Goal: Task Accomplishment & Management: Complete application form

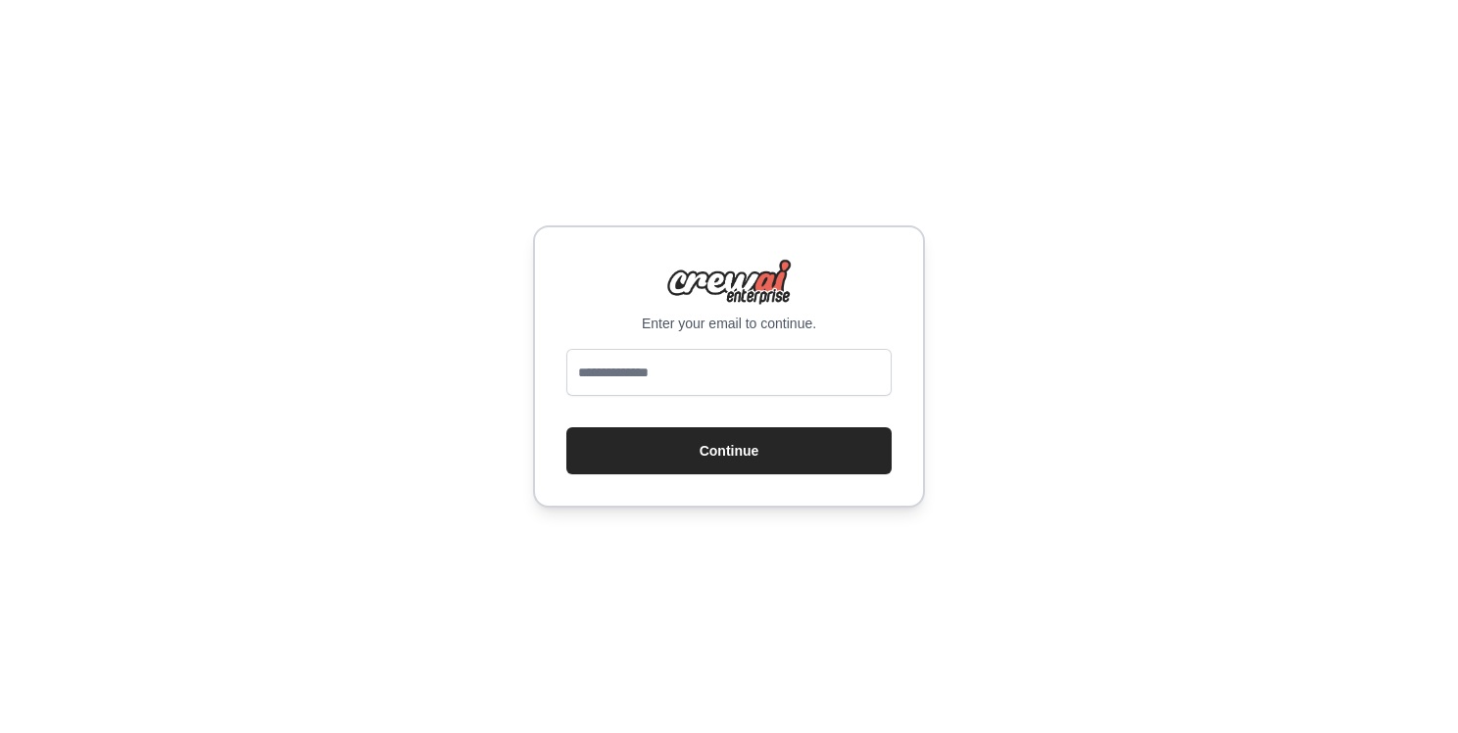
type input "**********"
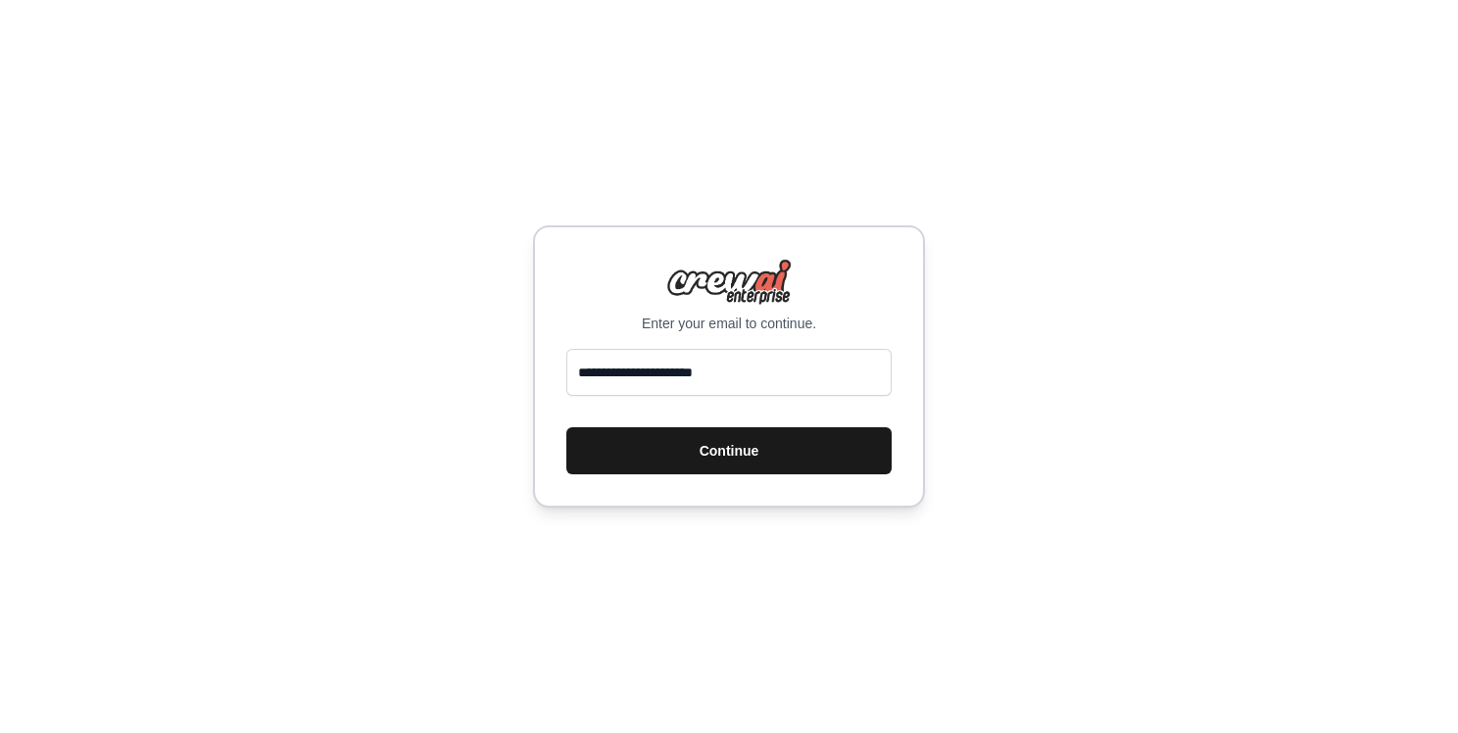
drag, startPoint x: 869, startPoint y: 394, endPoint x: 812, endPoint y: 448, distance: 78.3
click at [812, 448] on button "Continue" at bounding box center [728, 450] width 325 height 47
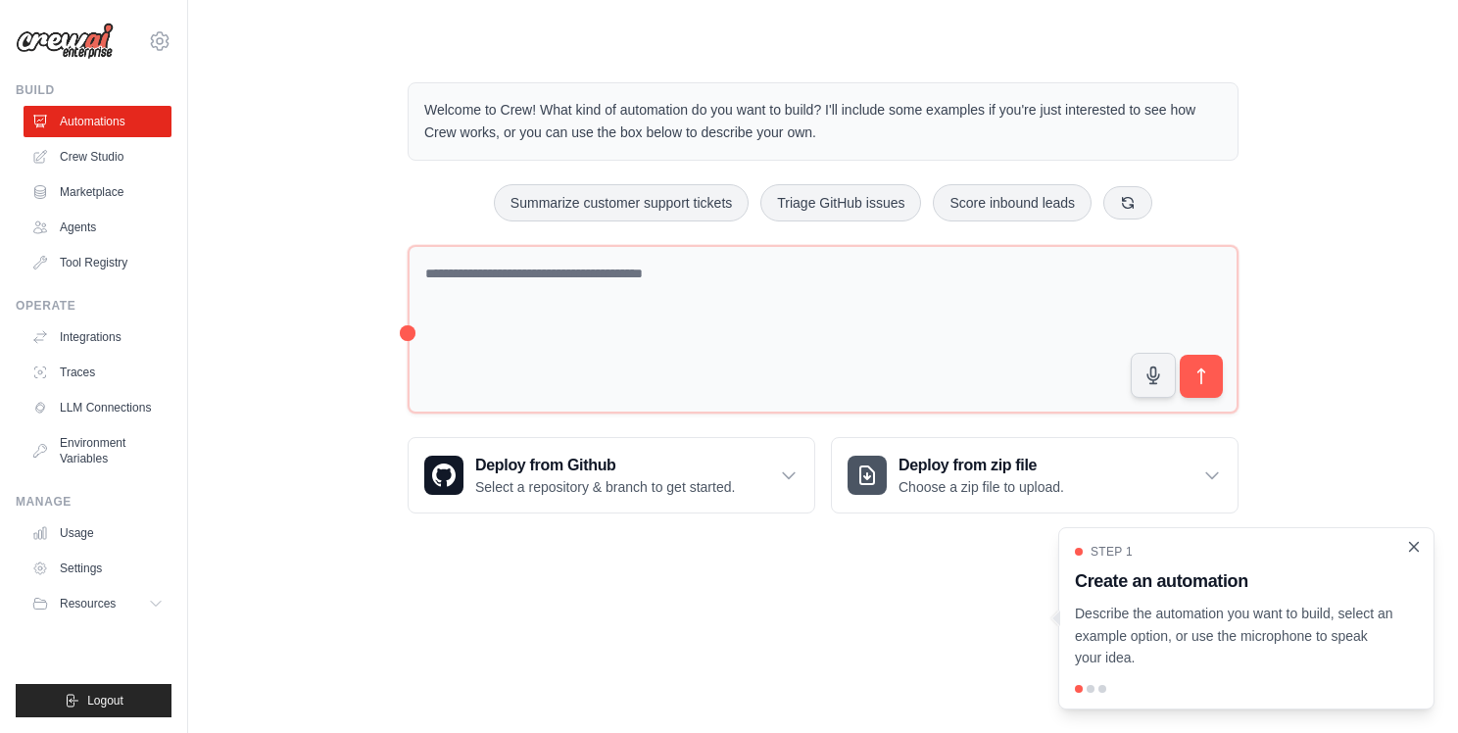
click at [1417, 542] on icon "Close walkthrough" at bounding box center [1414, 546] width 9 height 9
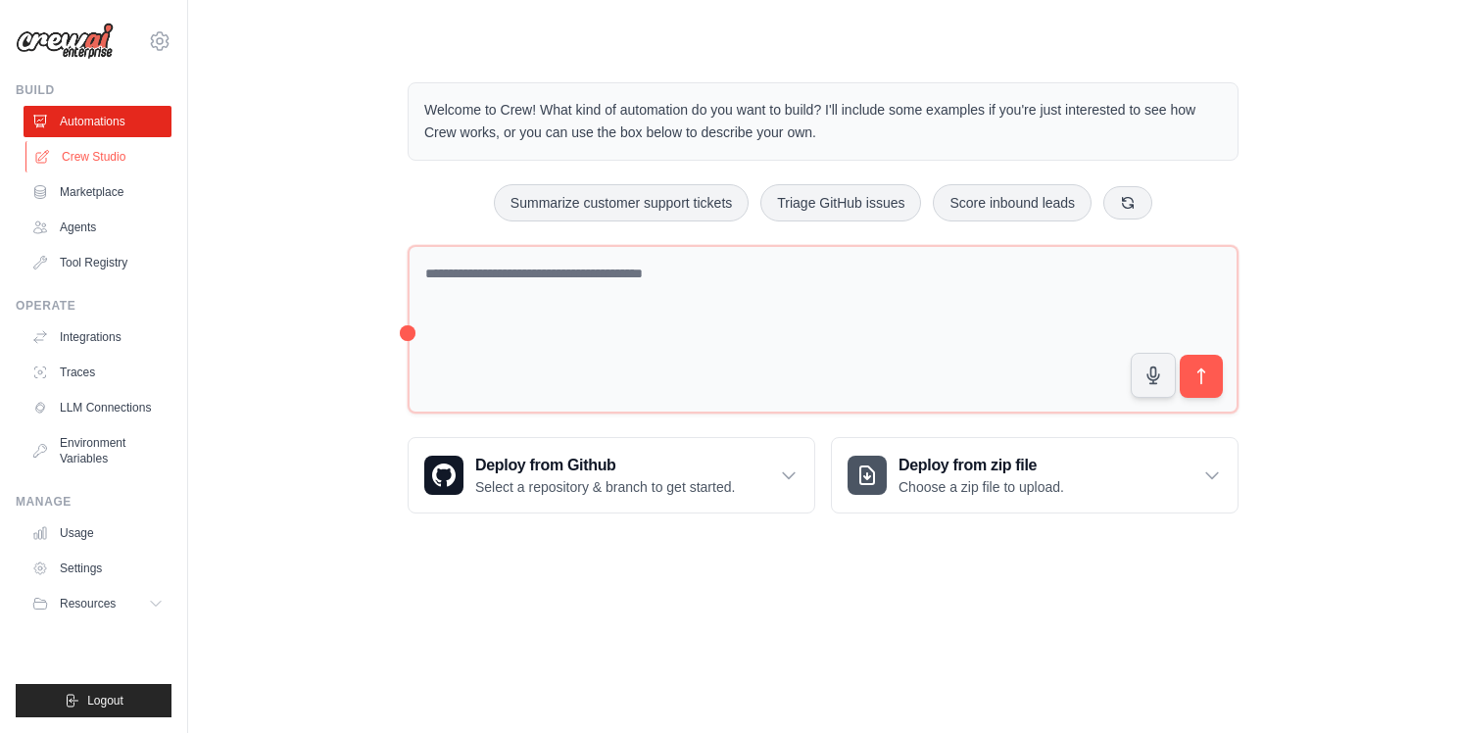
click at [121, 156] on link "Crew Studio" at bounding box center [99, 156] width 148 height 31
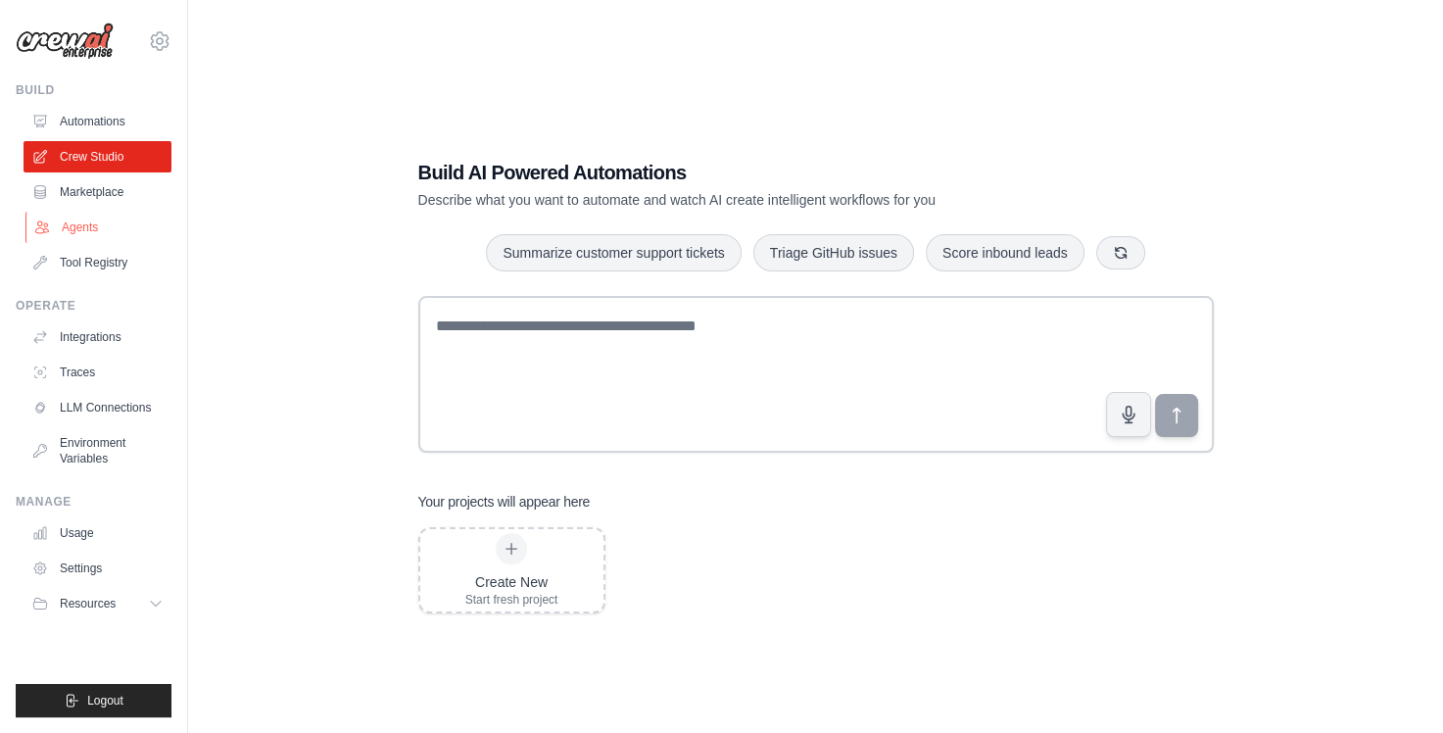
click at [125, 237] on link "Agents" at bounding box center [99, 227] width 148 height 31
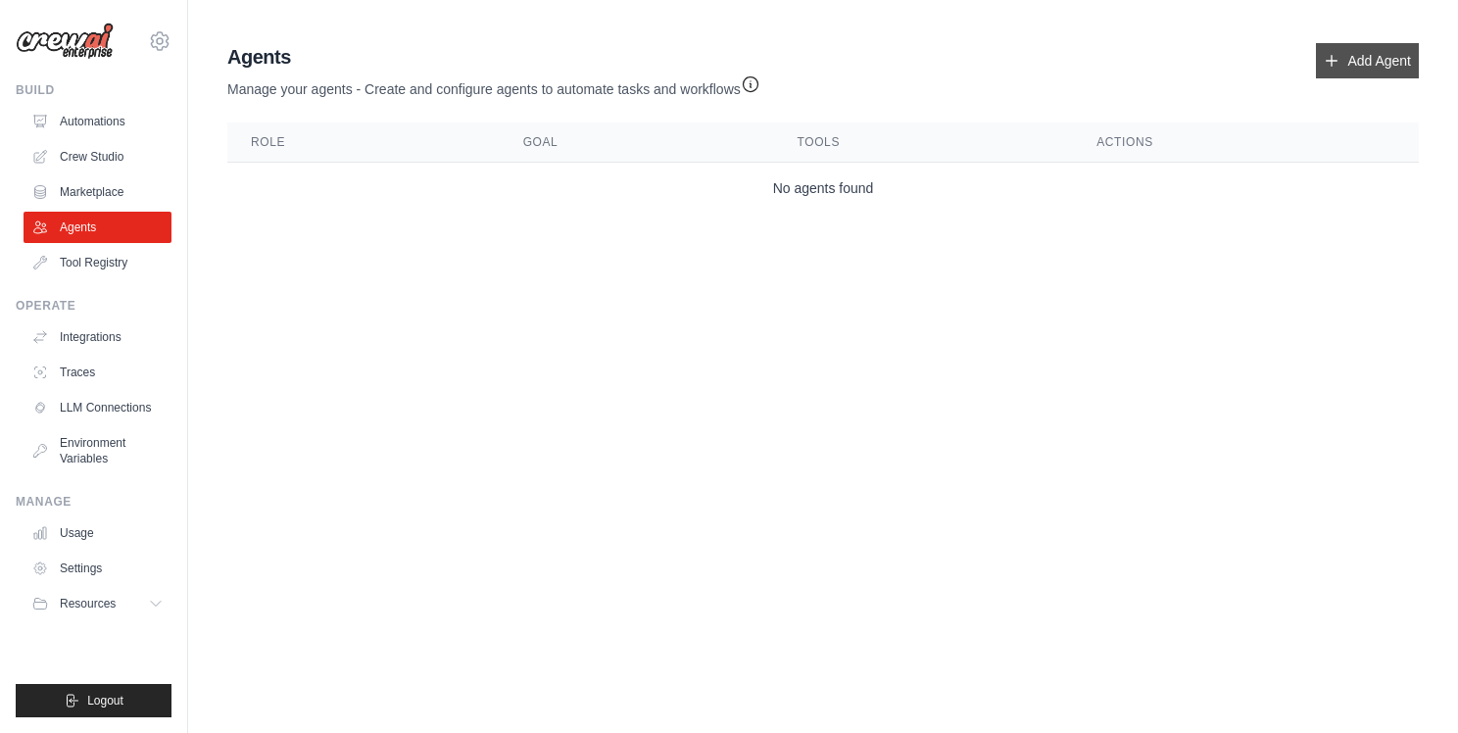
click at [1380, 60] on link "Add Agent" at bounding box center [1366, 60] width 103 height 35
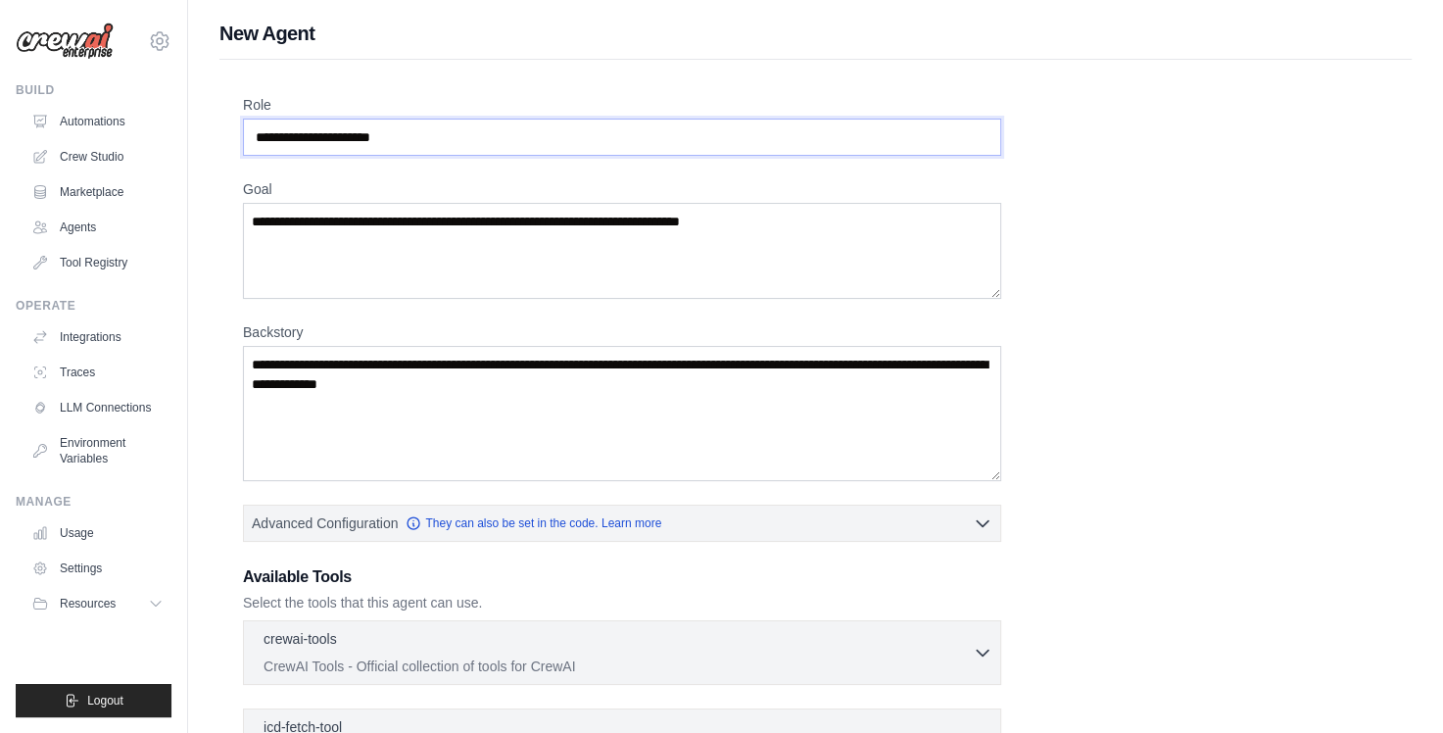
click at [545, 133] on input "Role" at bounding box center [622, 137] width 758 height 37
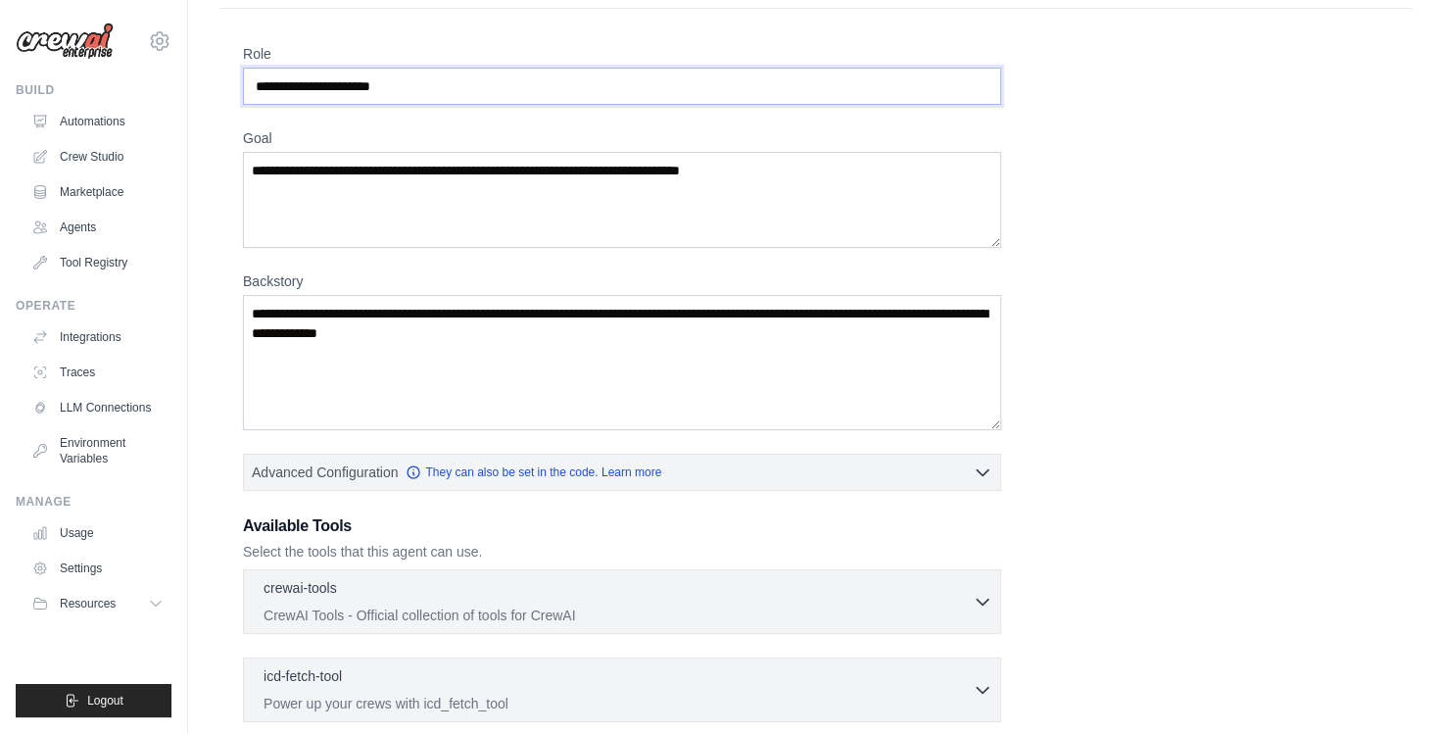
scroll to position [98, 0]
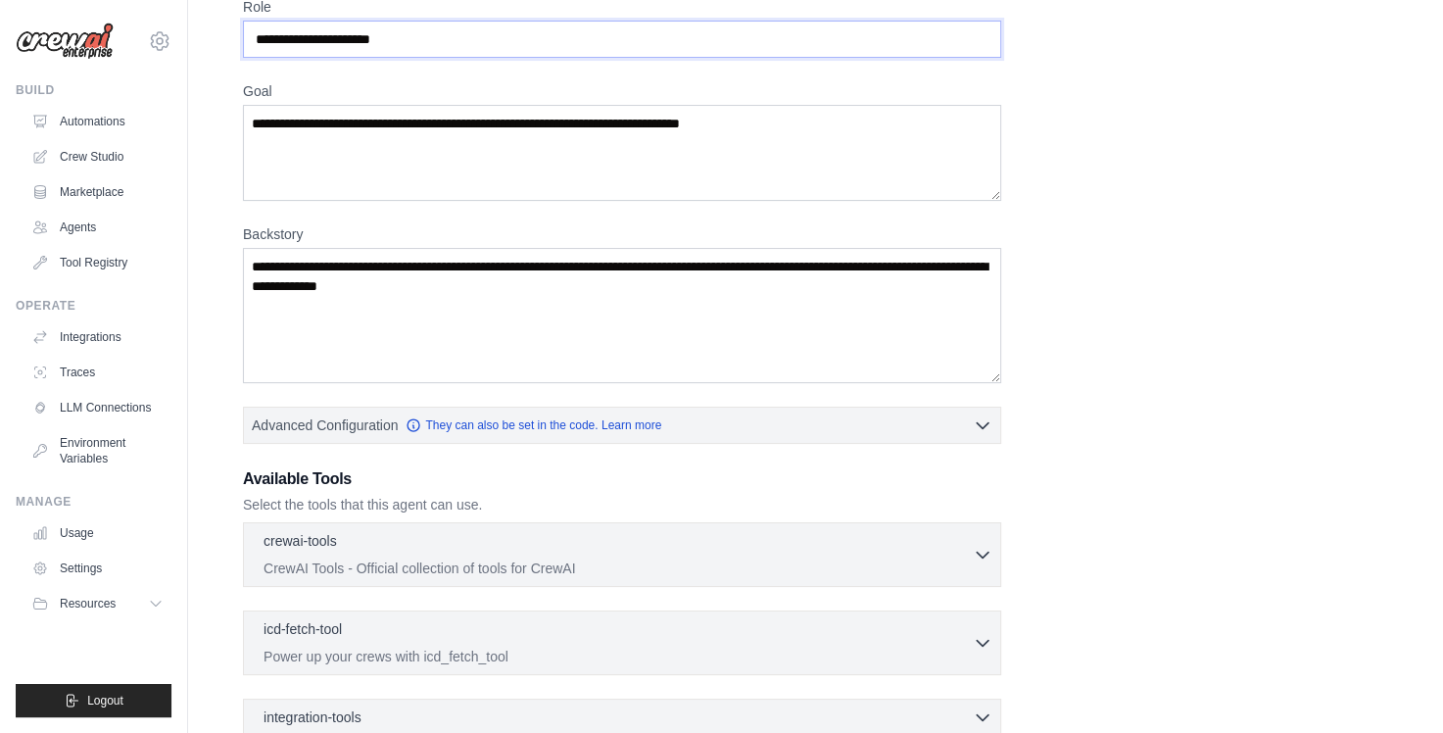
drag, startPoint x: 398, startPoint y: 38, endPoint x: 443, endPoint y: 37, distance: 45.1
click at [443, 37] on input "Role" at bounding box center [622, 39] width 758 height 37
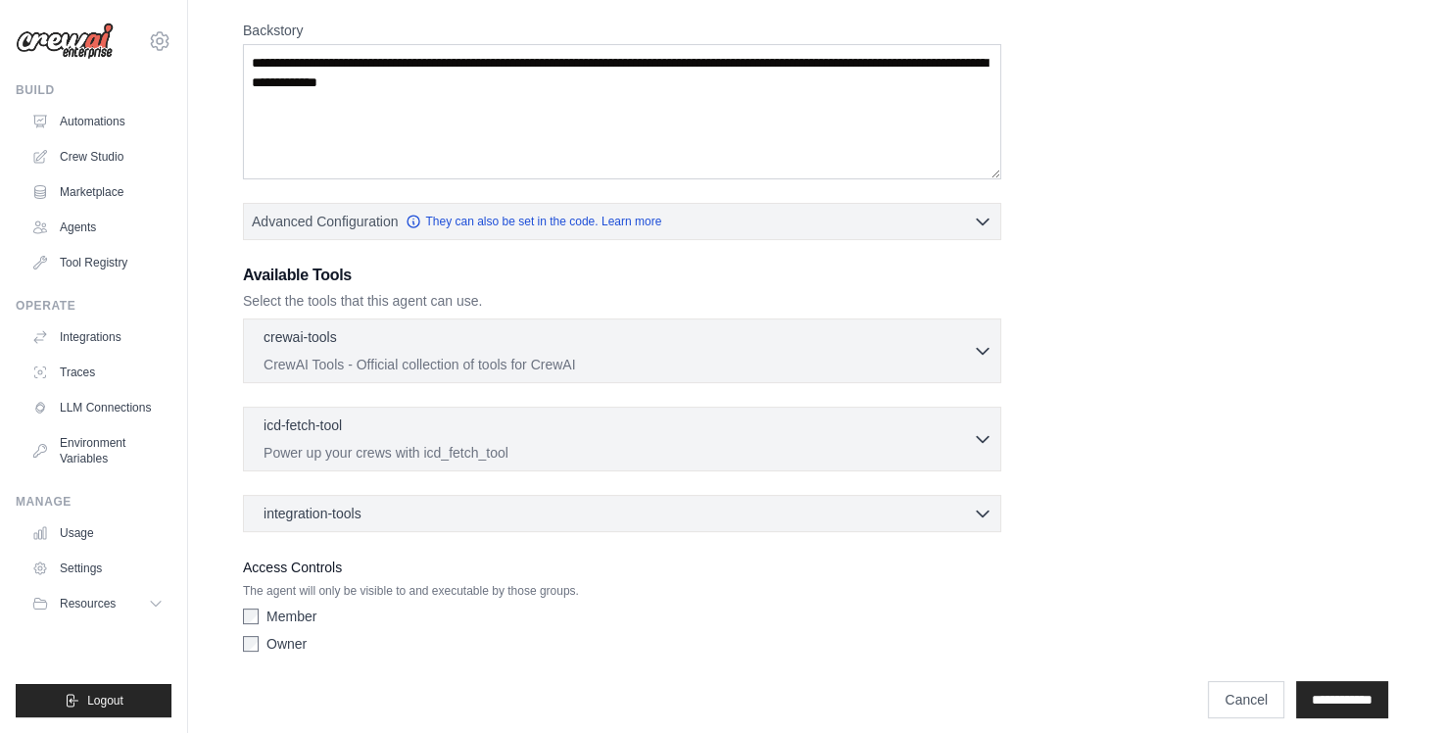
scroll to position [314, 0]
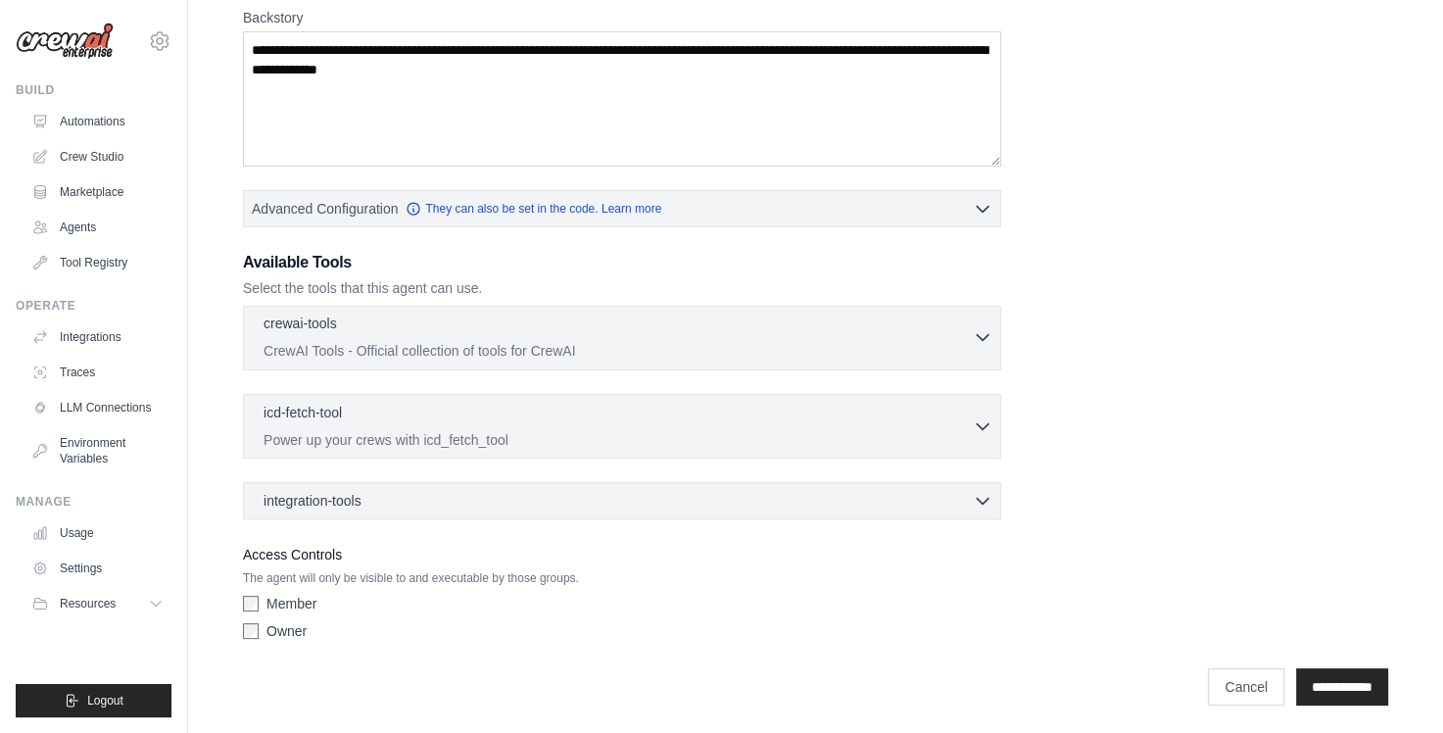
click at [554, 352] on p "CrewAI Tools - Official collection of tools for CrewAI" at bounding box center [617, 351] width 709 height 20
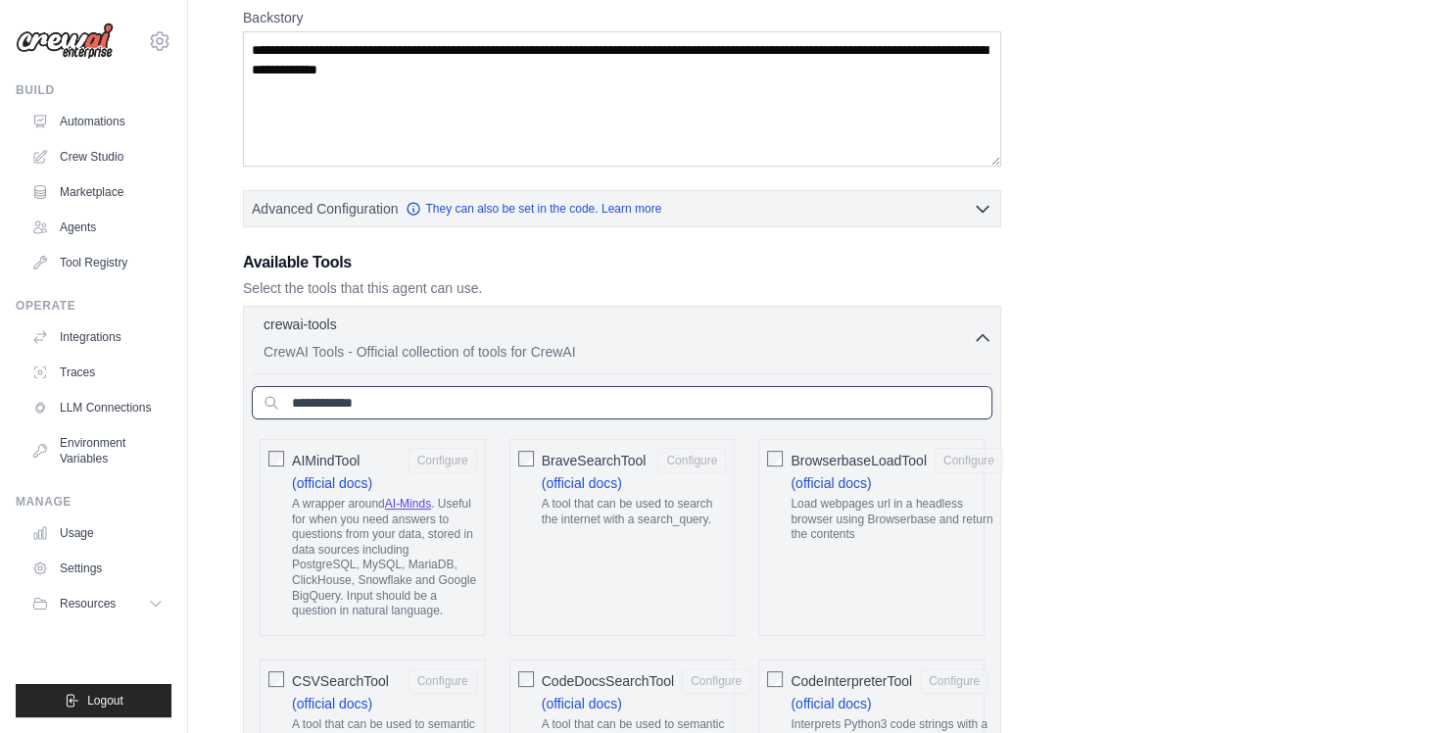
click at [469, 397] on input "text" at bounding box center [622, 402] width 741 height 33
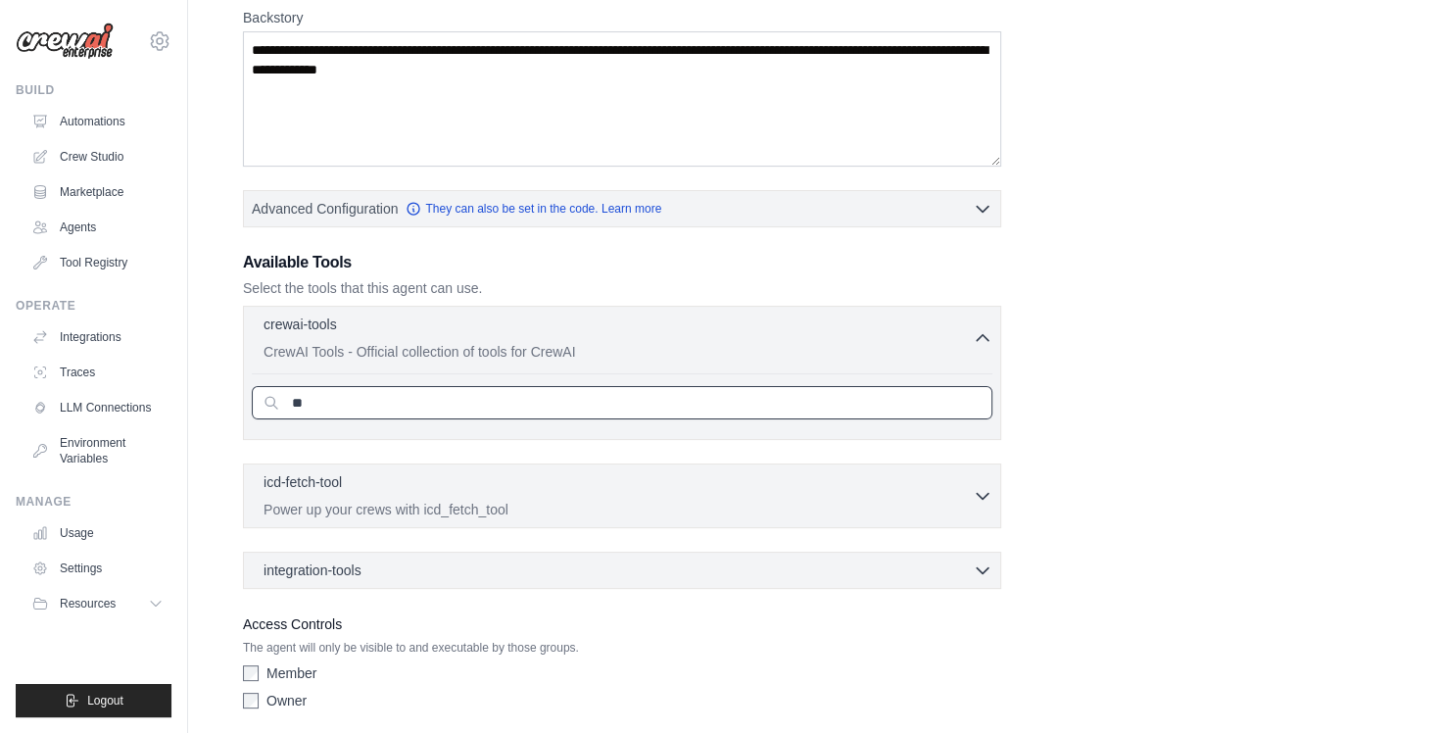
type input "*"
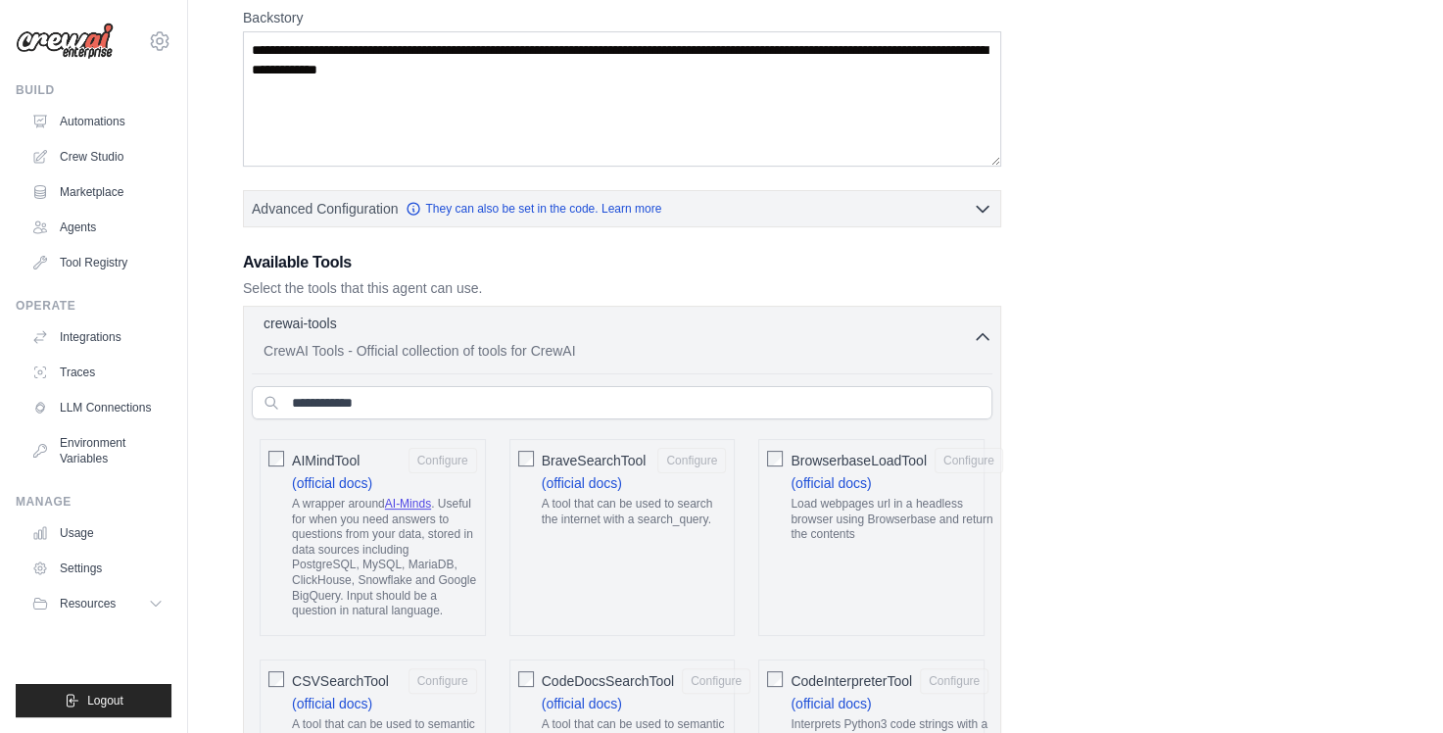
click at [954, 313] on div "crewai-tools 0 selected" at bounding box center [617, 325] width 709 height 24
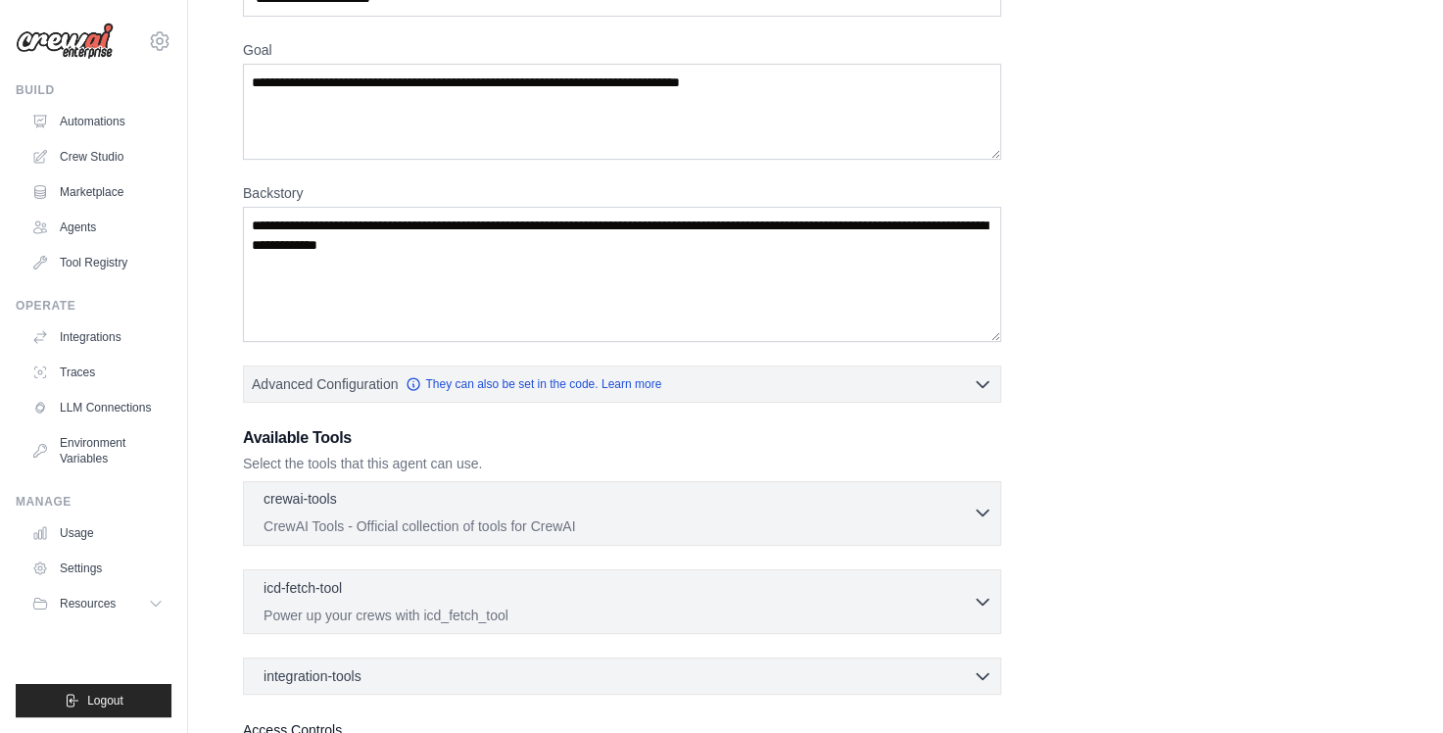
scroll to position [21, 0]
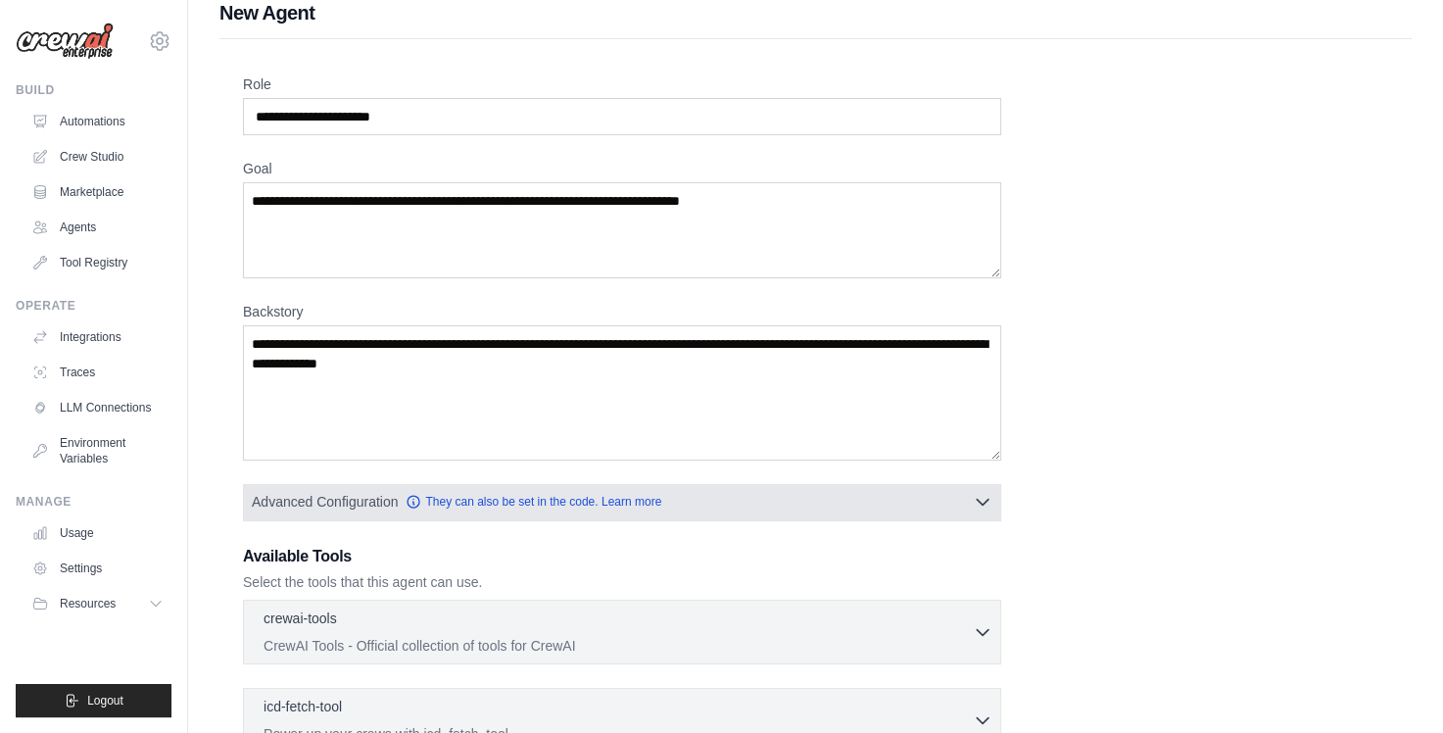
click at [737, 500] on button "Advanced Configuration They can also be set in the code. Learn more" at bounding box center [622, 501] width 756 height 35
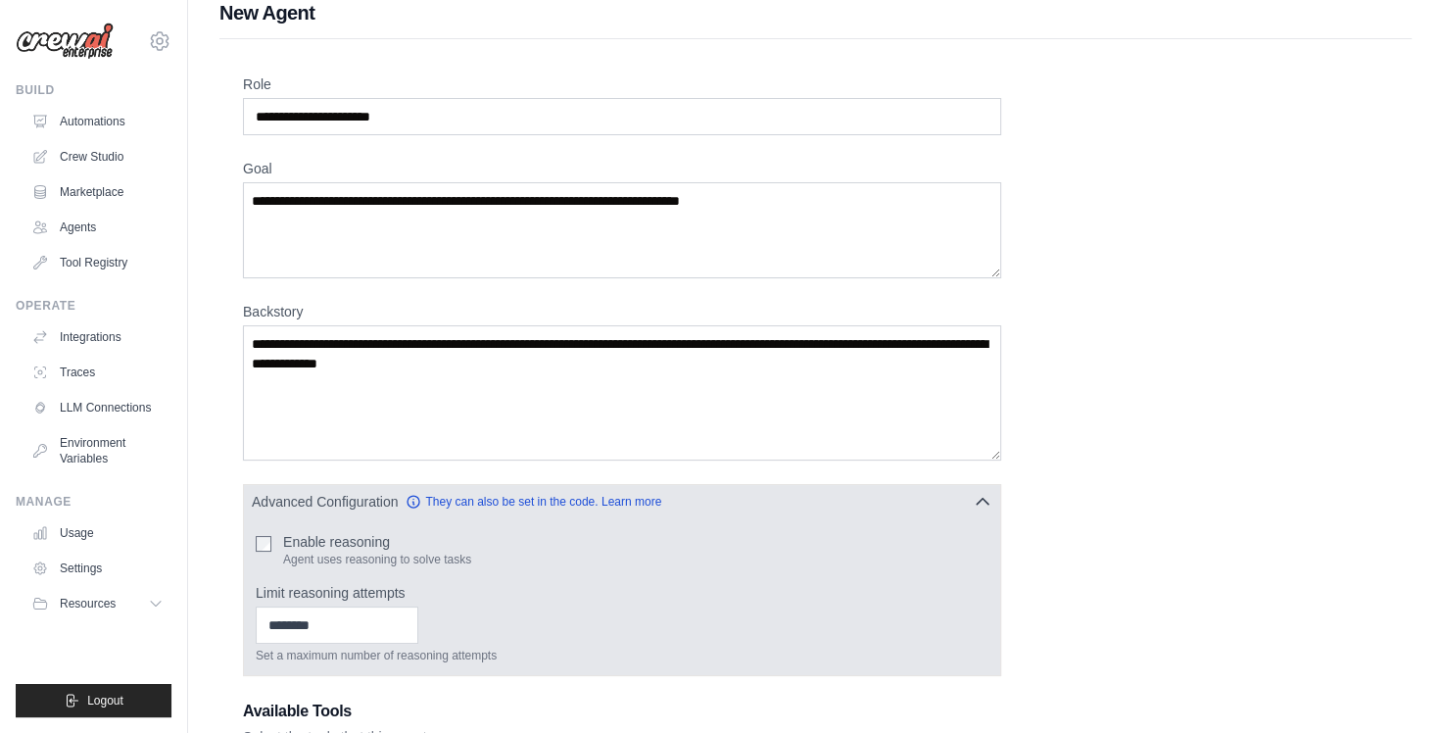
click at [737, 500] on button "Advanced Configuration They can also be set in the code. Learn more" at bounding box center [622, 501] width 756 height 35
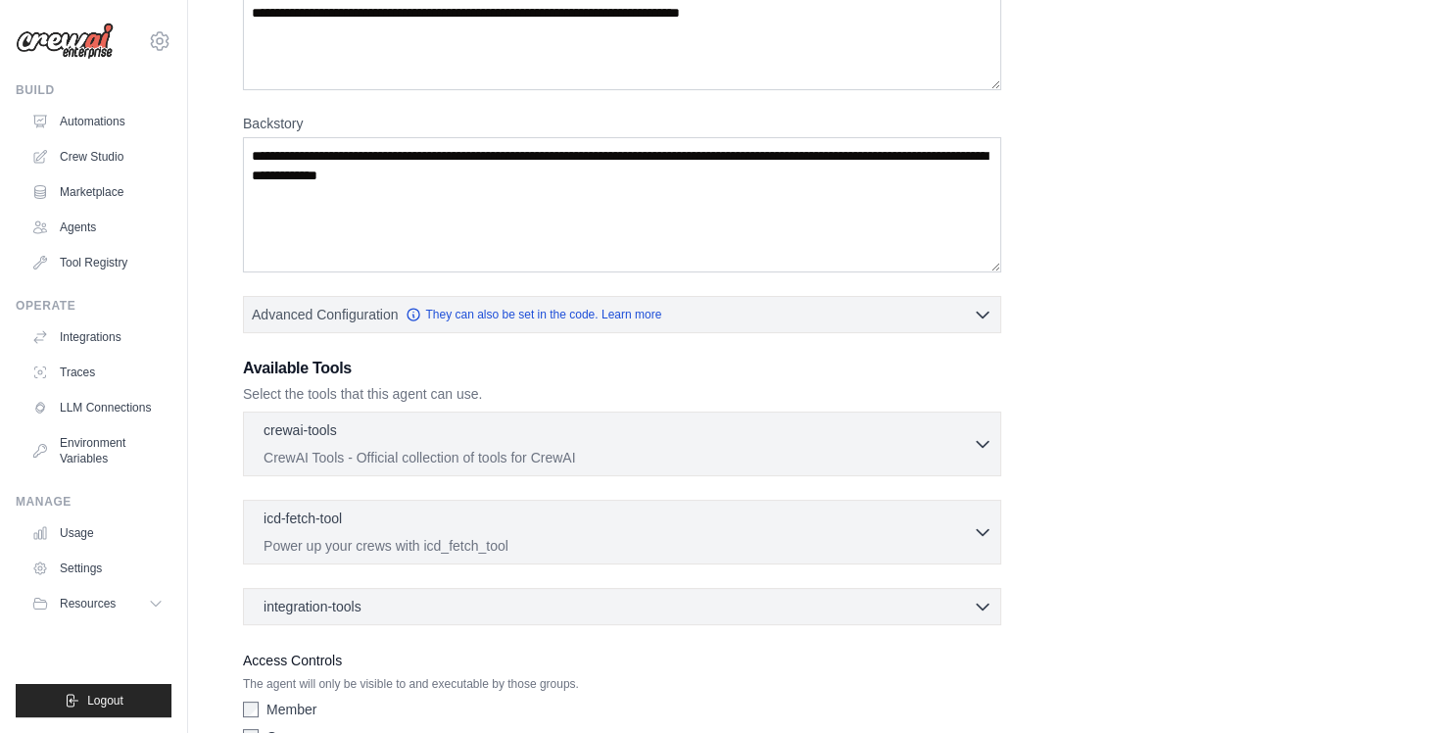
scroll to position [314, 0]
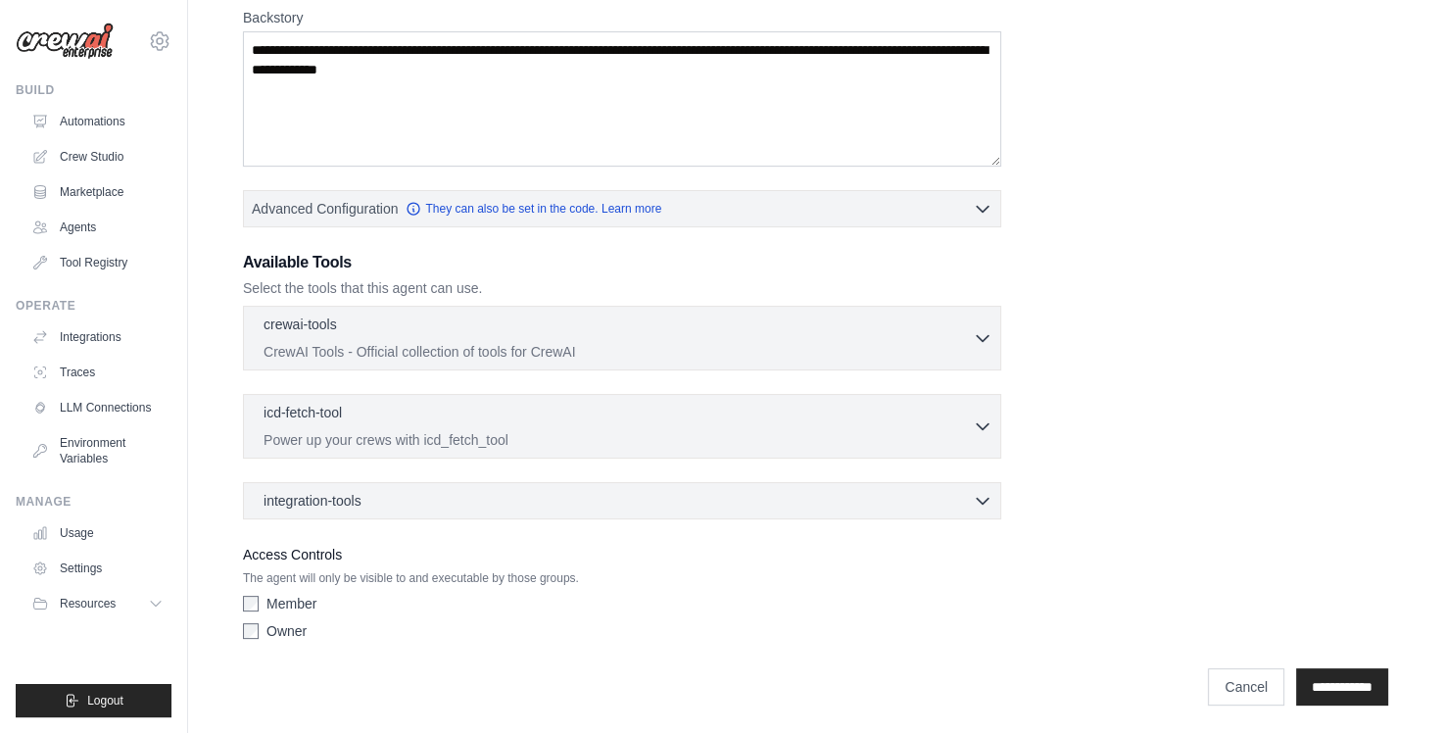
click at [298, 600] on label "Member" at bounding box center [291, 604] width 50 height 20
click at [281, 621] on label "Owner" at bounding box center [286, 631] width 40 height 20
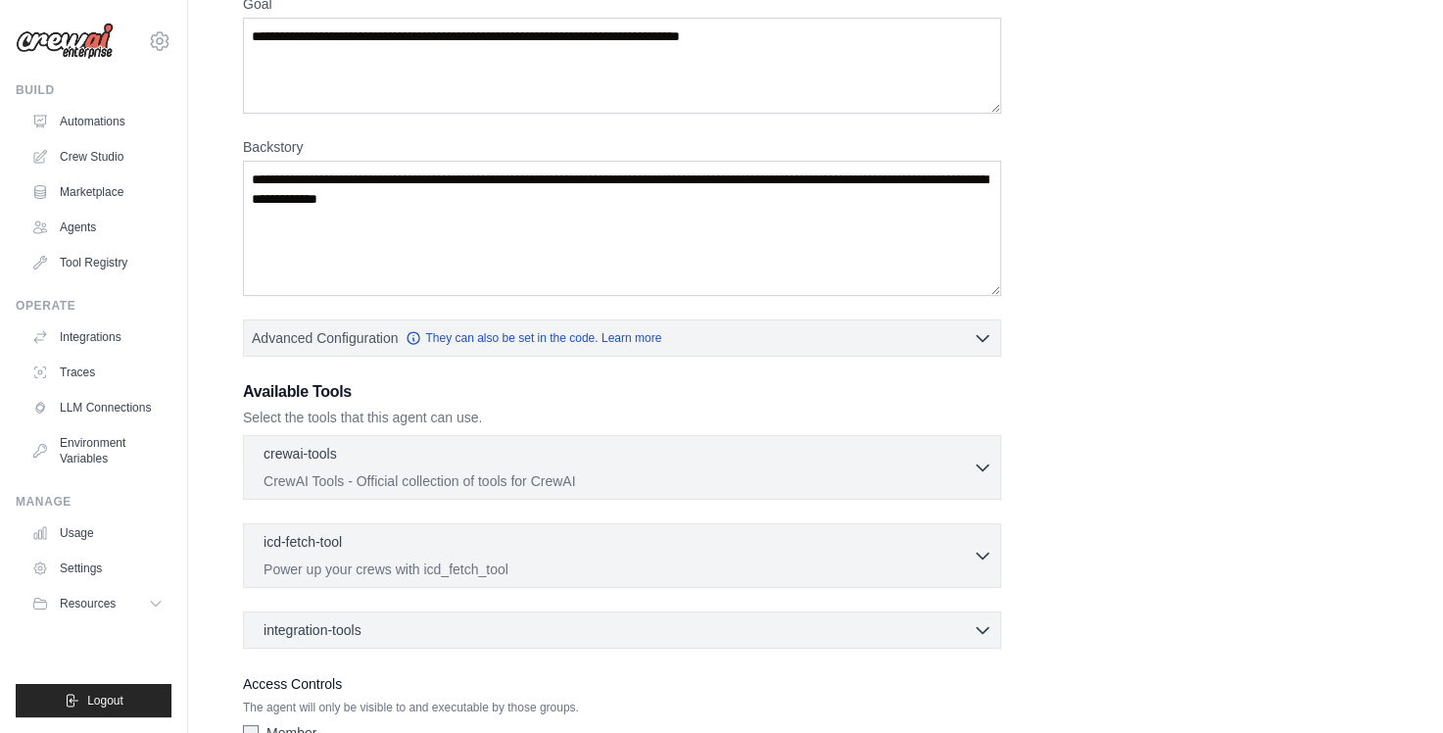
scroll to position [196, 0]
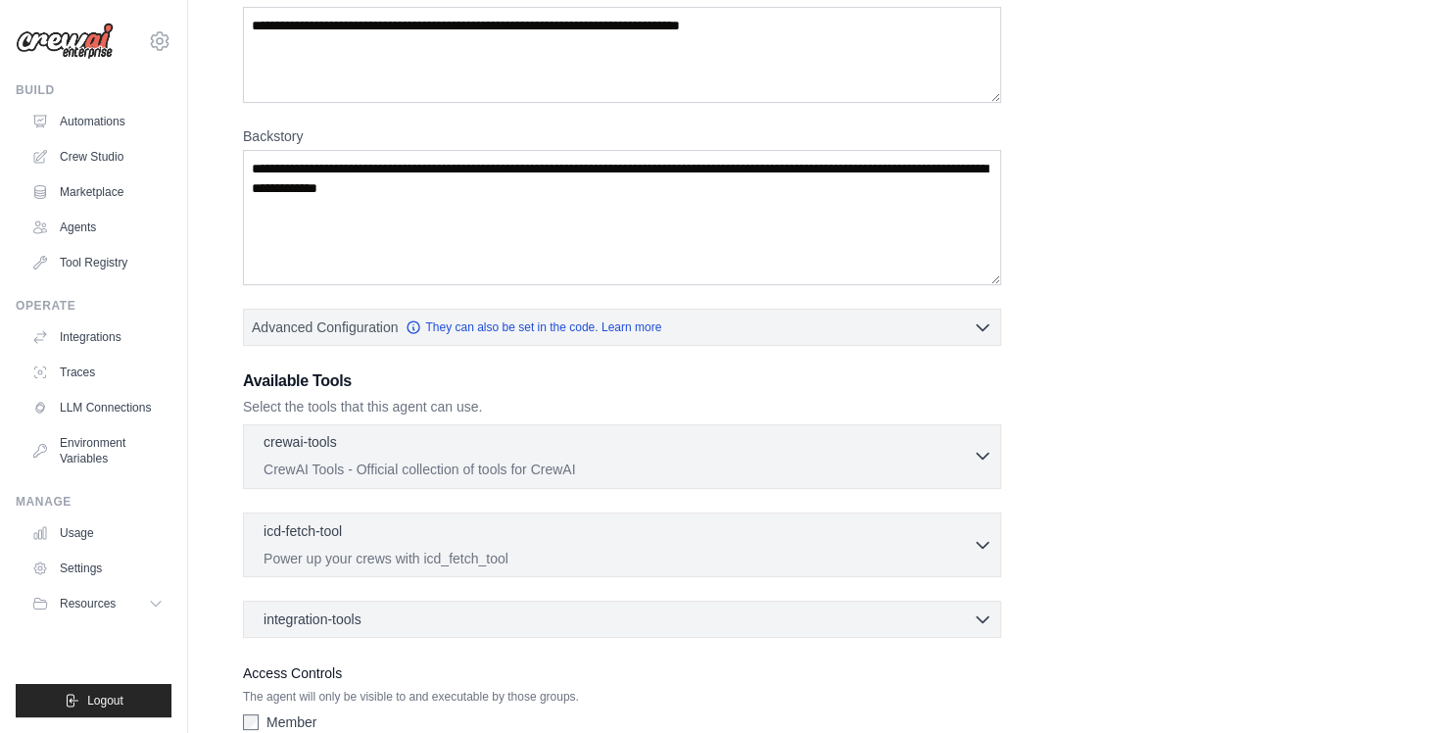
click at [515, 447] on div "crewai-tools 0 selected" at bounding box center [617, 444] width 709 height 24
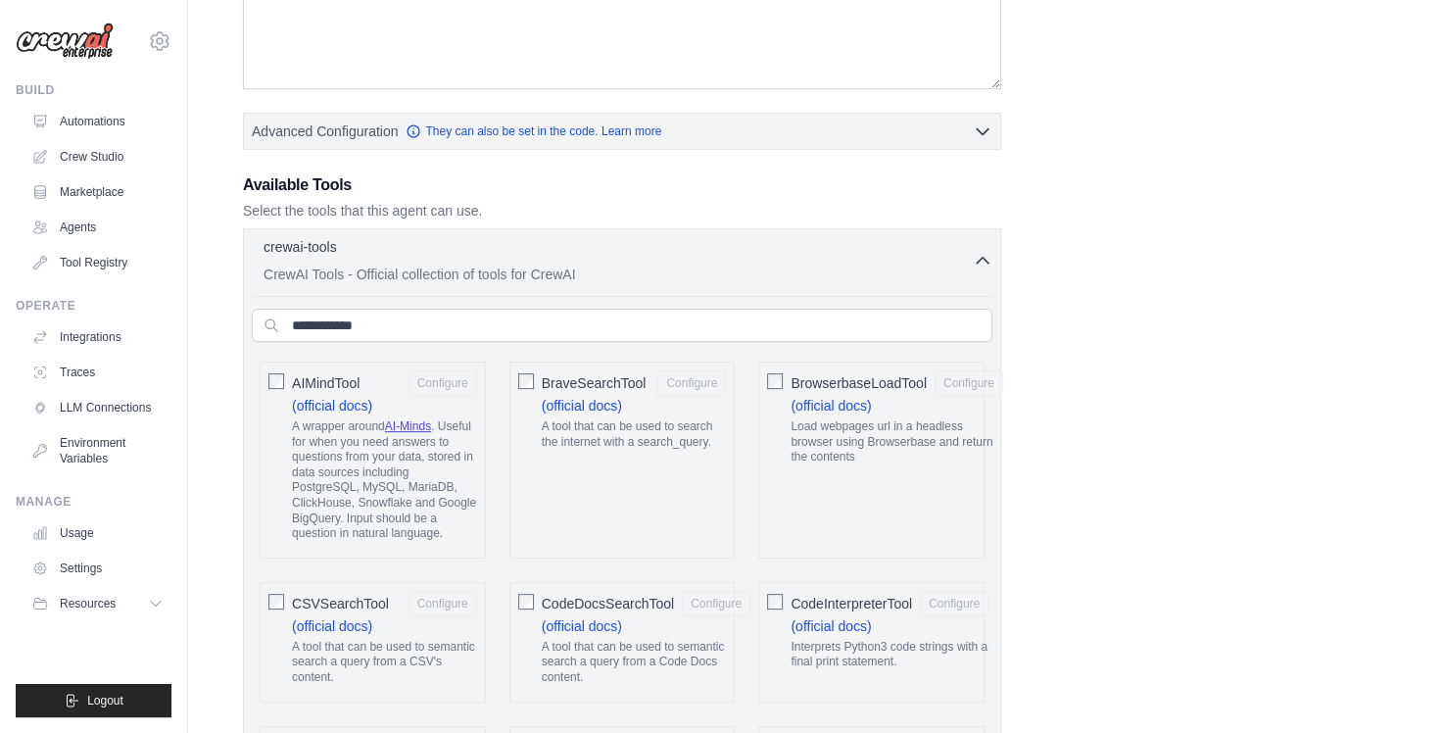
scroll to position [0, 0]
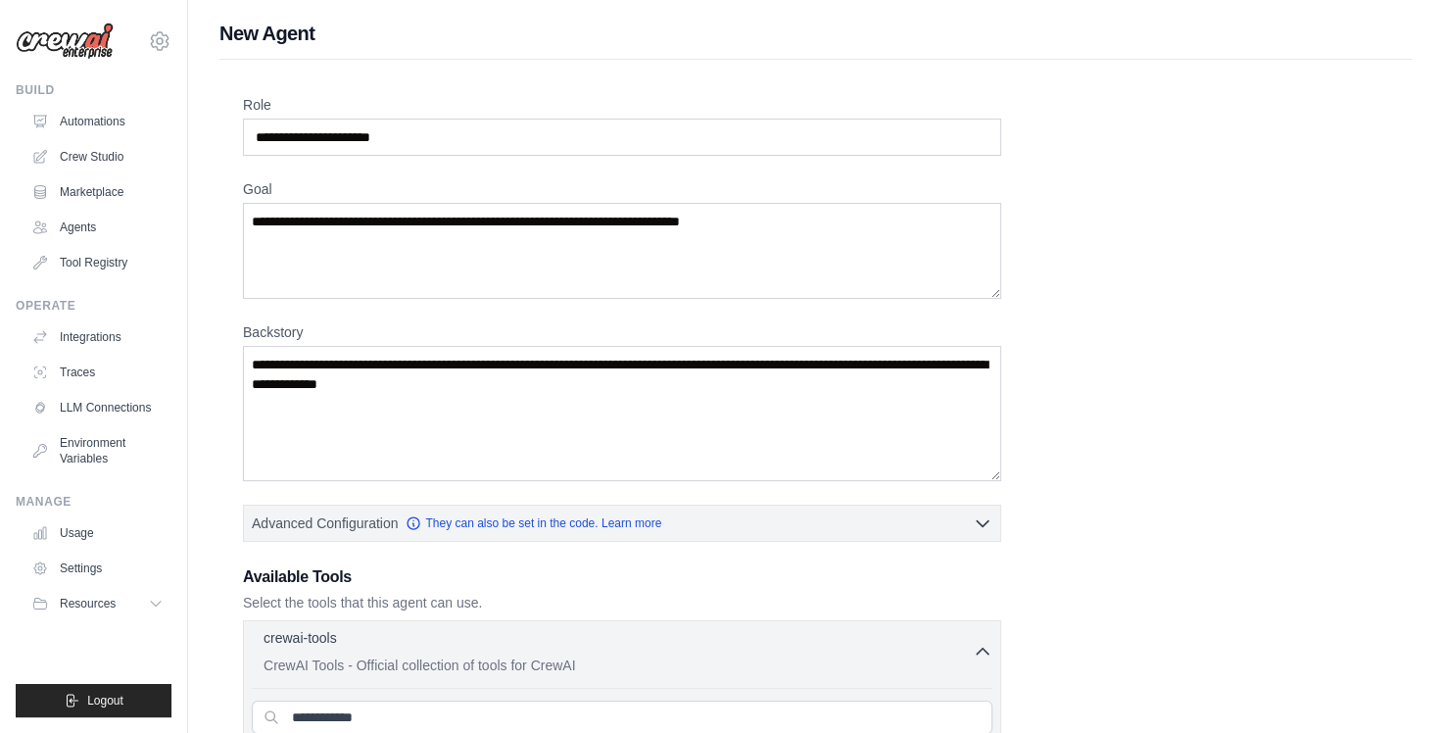
click at [529, 650] on div "crewai-tools 0 selected CrewAI Tools - Official collection of tools for CrewAI" at bounding box center [617, 651] width 709 height 47
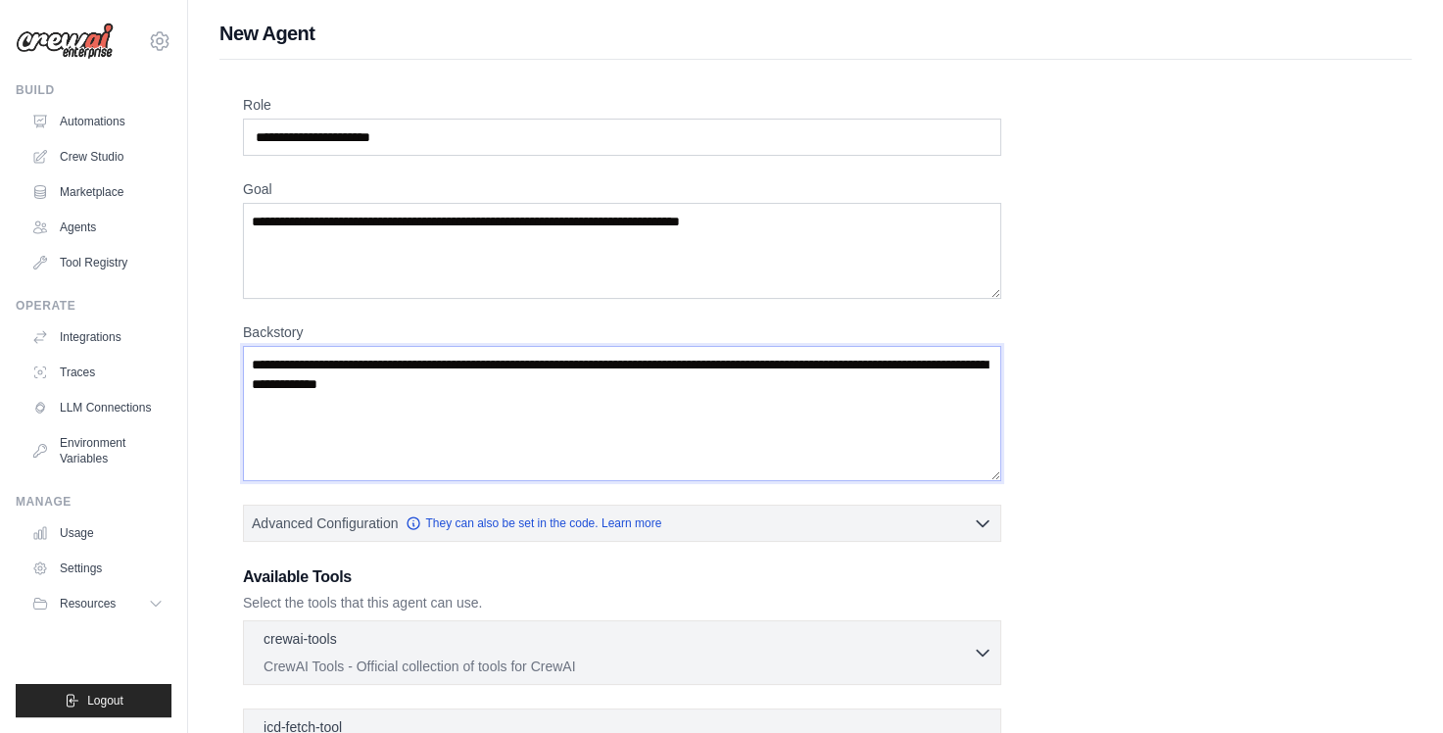
click at [596, 390] on textarea "Backstory" at bounding box center [622, 413] width 758 height 135
click at [519, 412] on textarea "Backstory" at bounding box center [622, 413] width 758 height 135
click at [1132, 329] on div "Role Goal Backstory Advanced Configuration They can also be set in the code. Le…" at bounding box center [815, 529] width 1145 height 868
click at [545, 261] on textarea "Goal" at bounding box center [622, 251] width 758 height 96
click at [422, 147] on input "Role" at bounding box center [622, 137] width 758 height 37
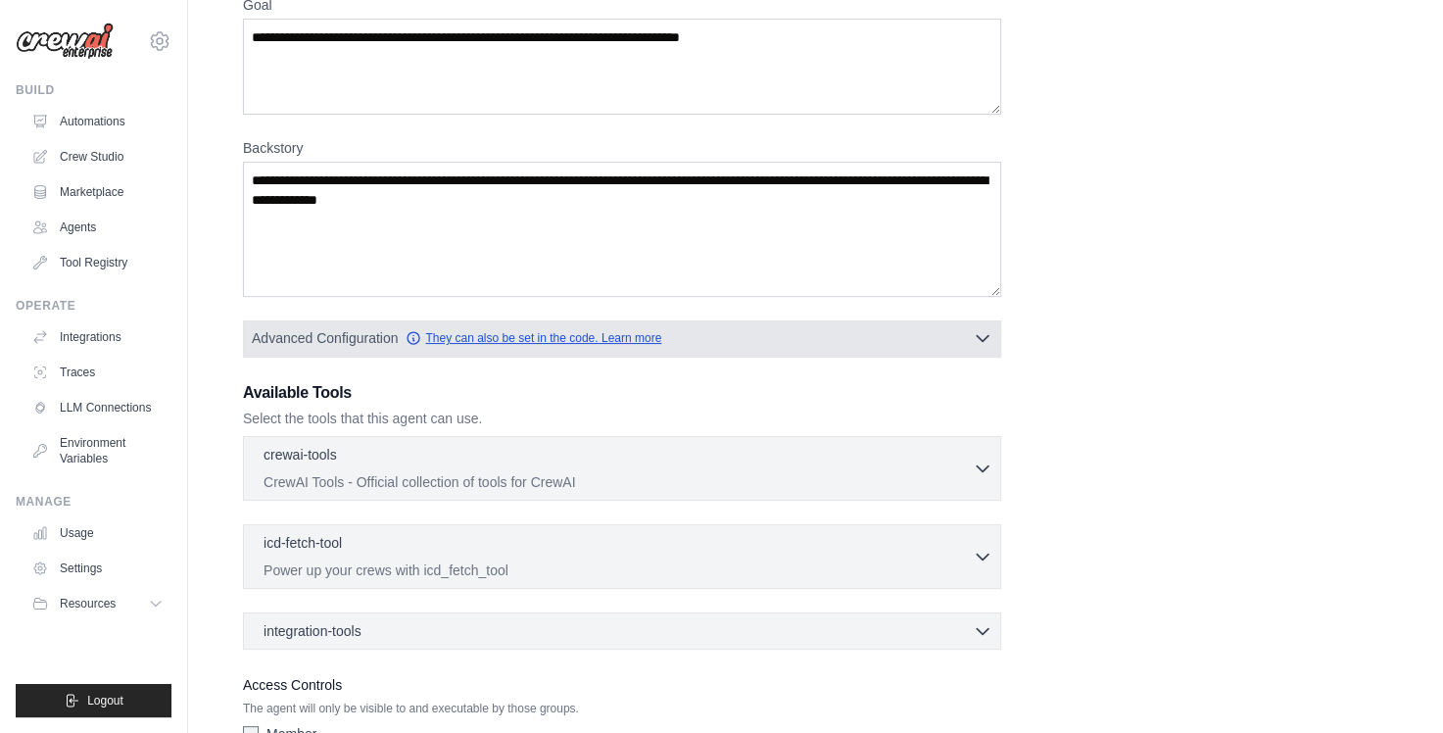
scroll to position [314, 0]
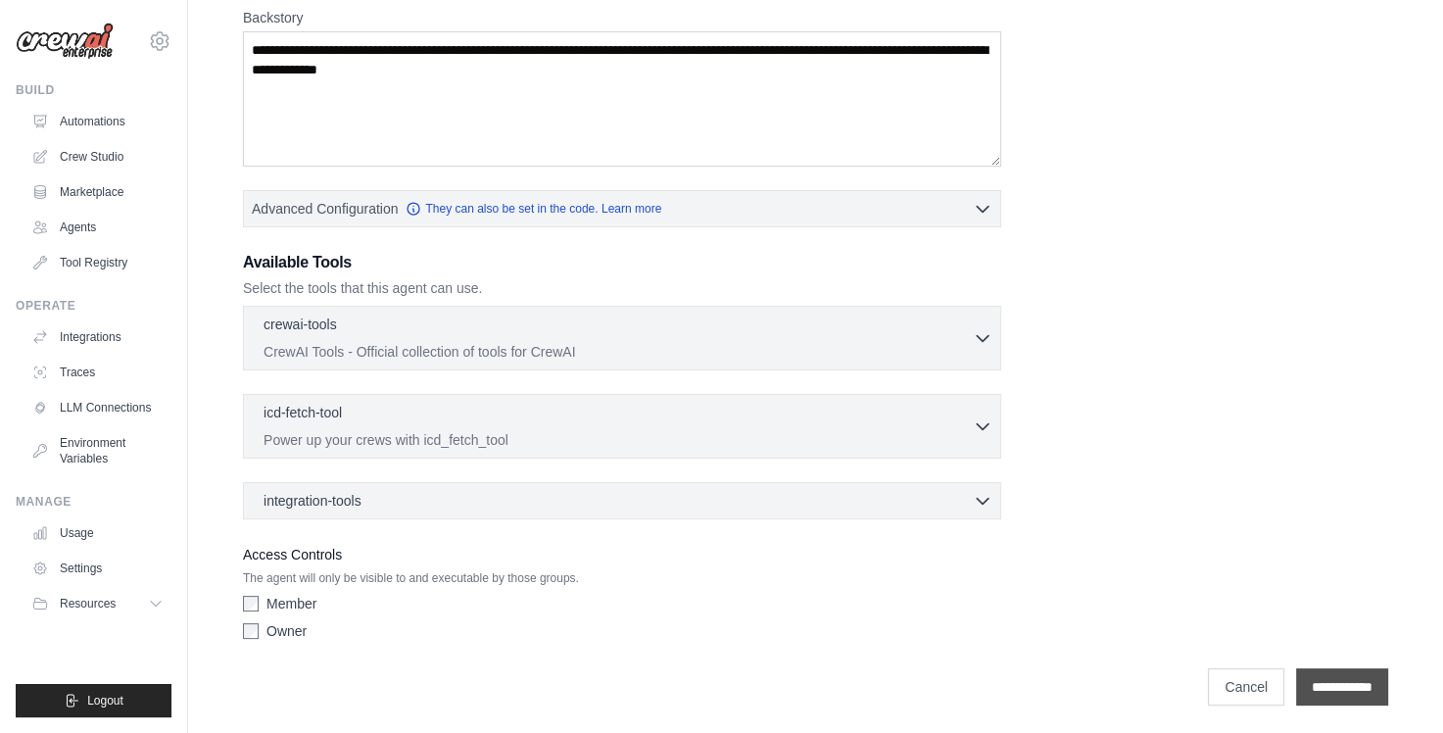
click at [1321, 681] on input "**********" at bounding box center [1342, 686] width 92 height 37
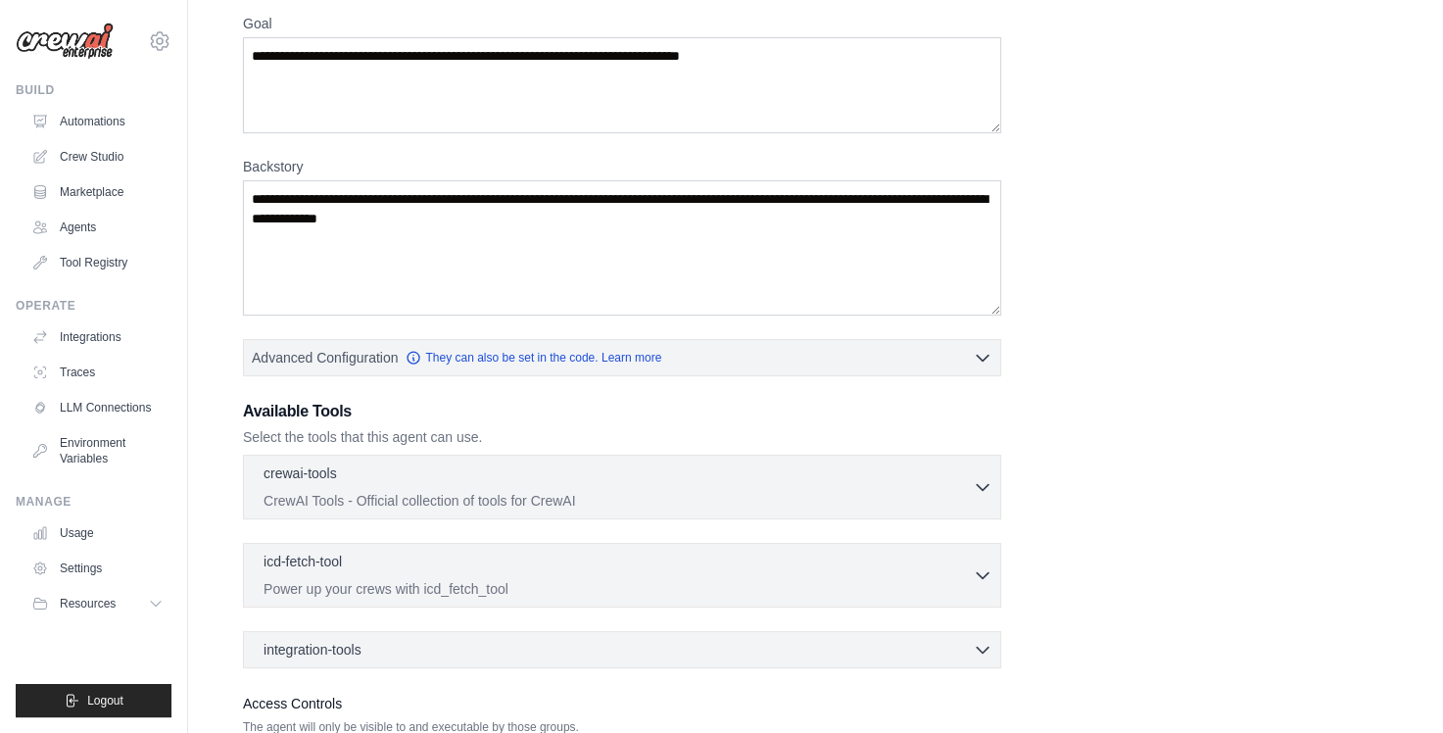
scroll to position [0, 0]
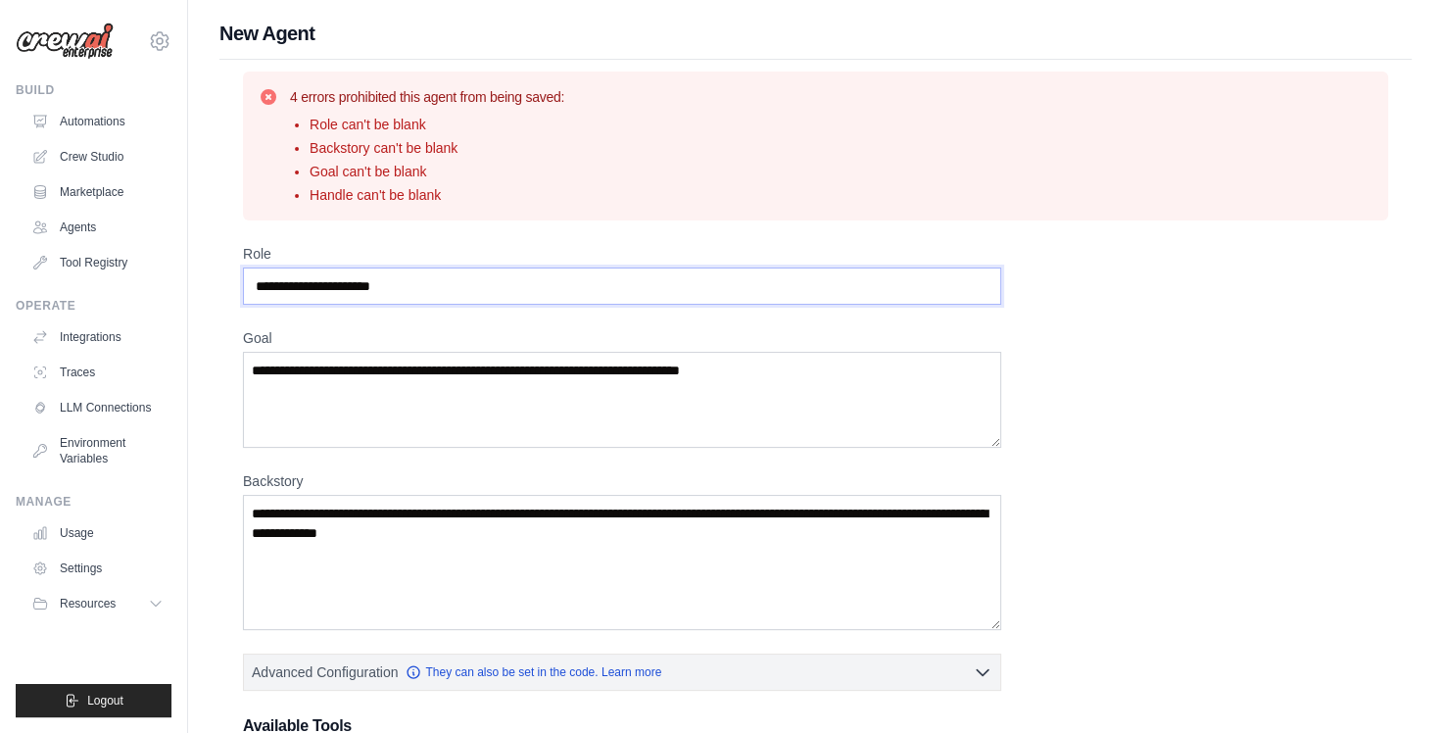
click at [534, 301] on input "Role" at bounding box center [622, 285] width 758 height 37
type input "**********"
type textarea "**********"
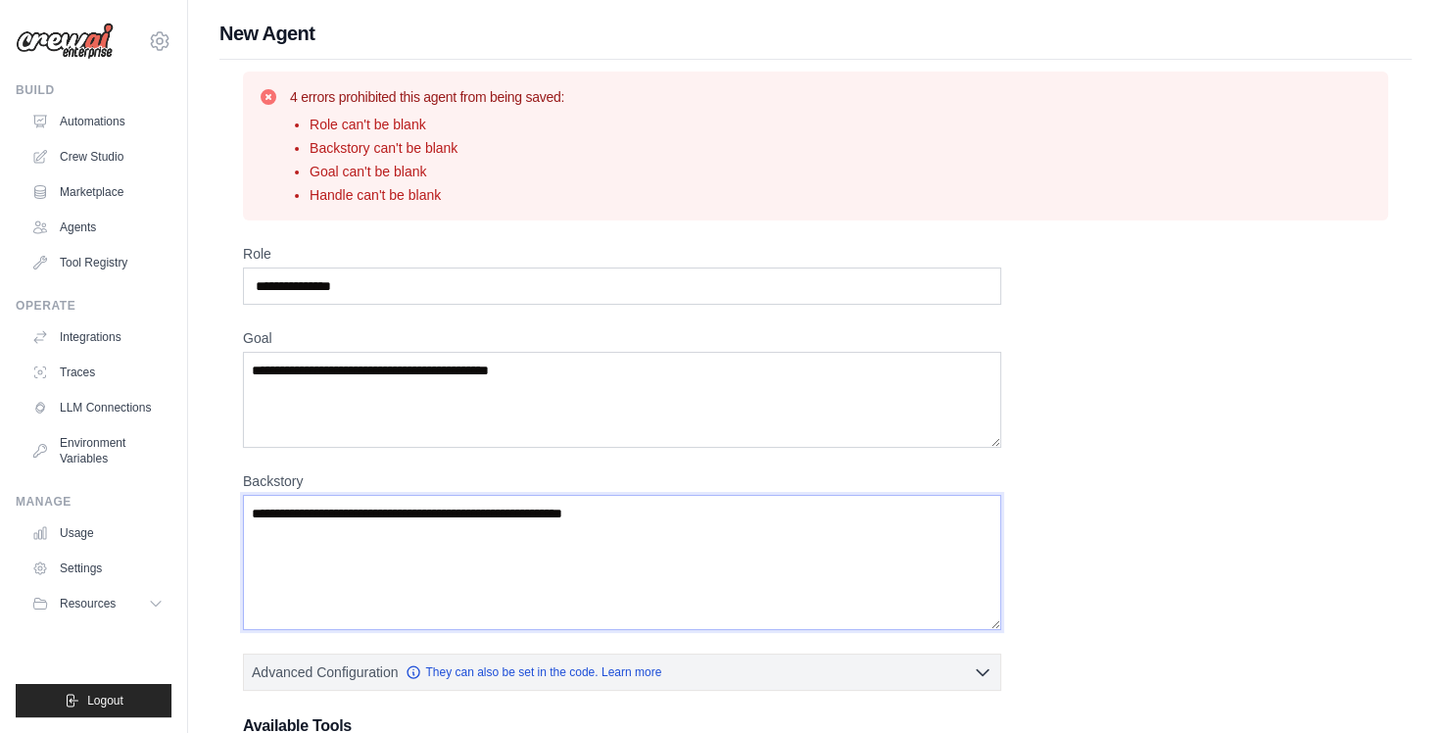
type textarea "**********"
click at [513, 366] on textarea "**********" at bounding box center [622, 400] width 758 height 96
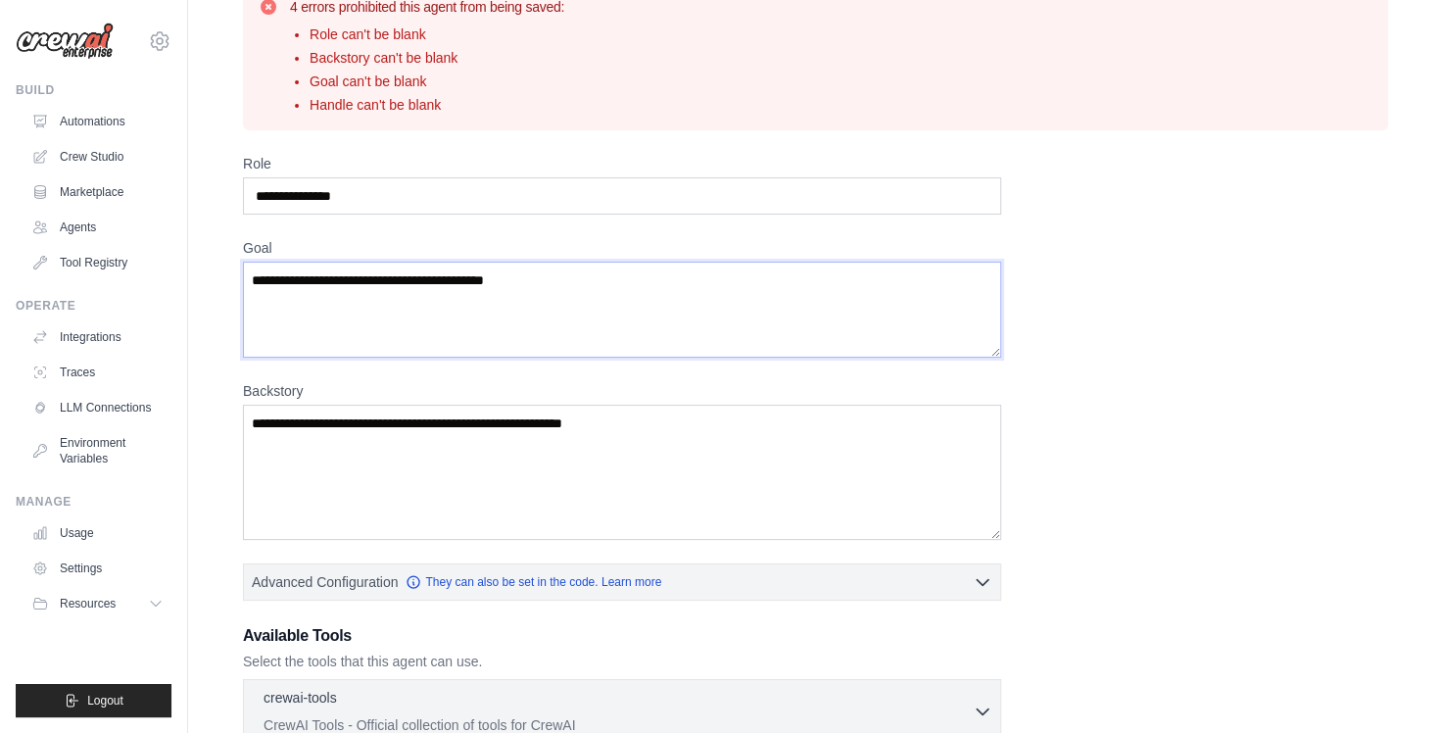
scroll to position [294, 0]
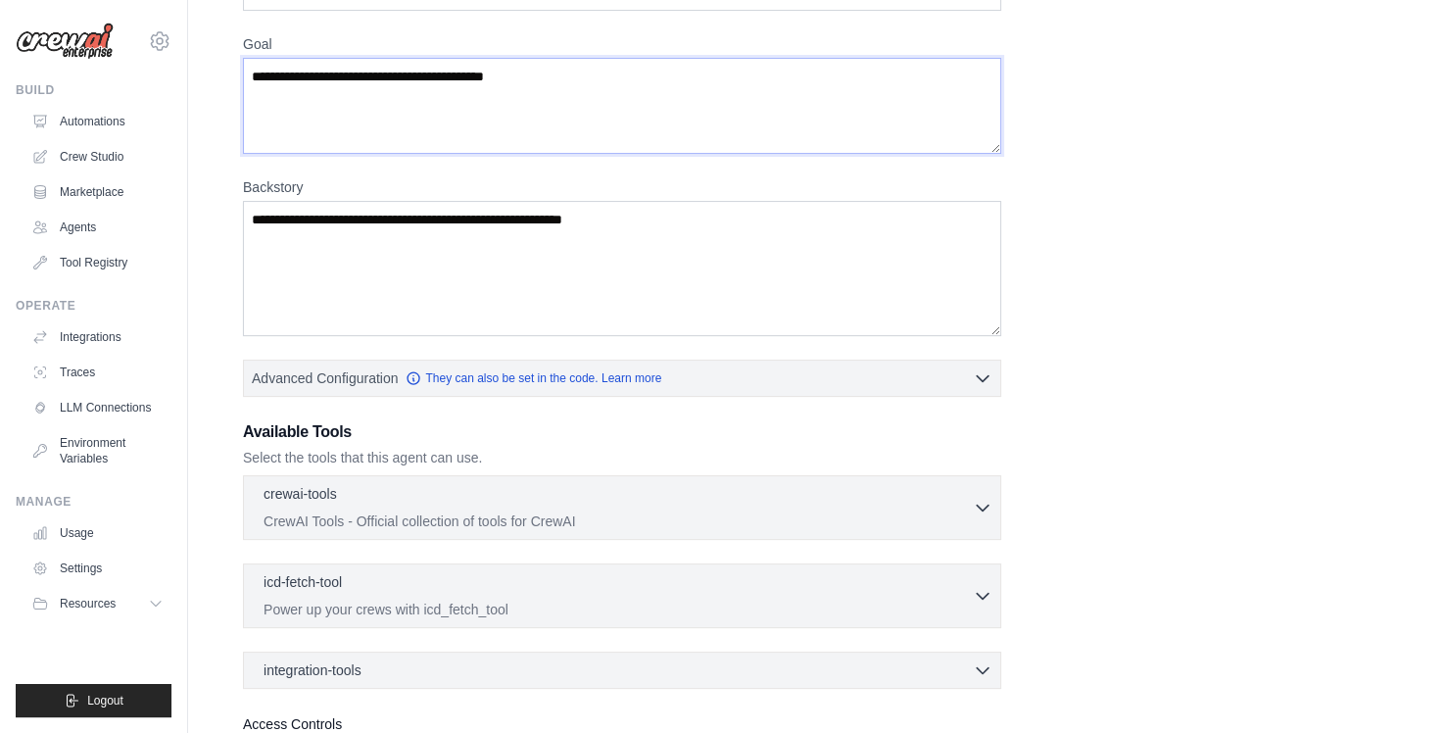
type textarea "**********"
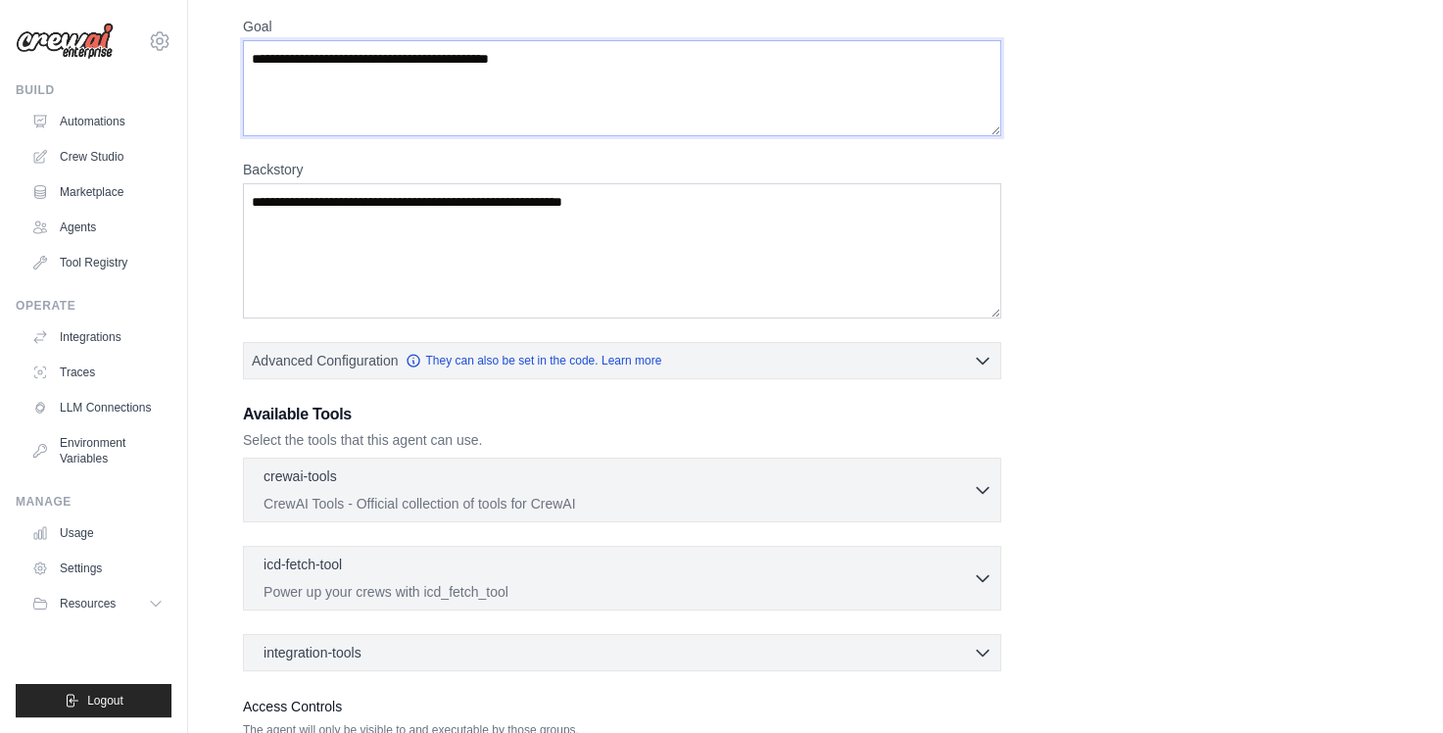
scroll to position [463, 0]
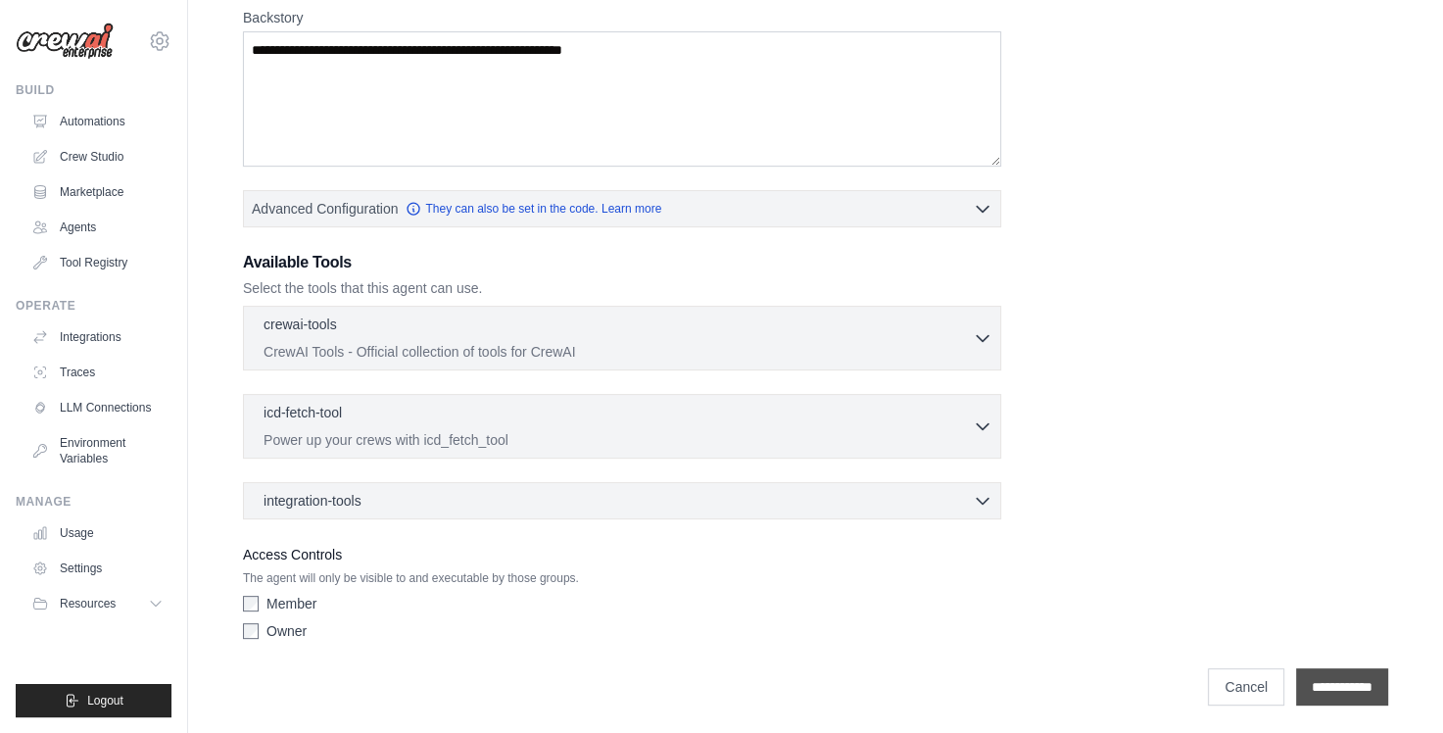
click at [1369, 678] on input "**********" at bounding box center [1342, 686] width 92 height 37
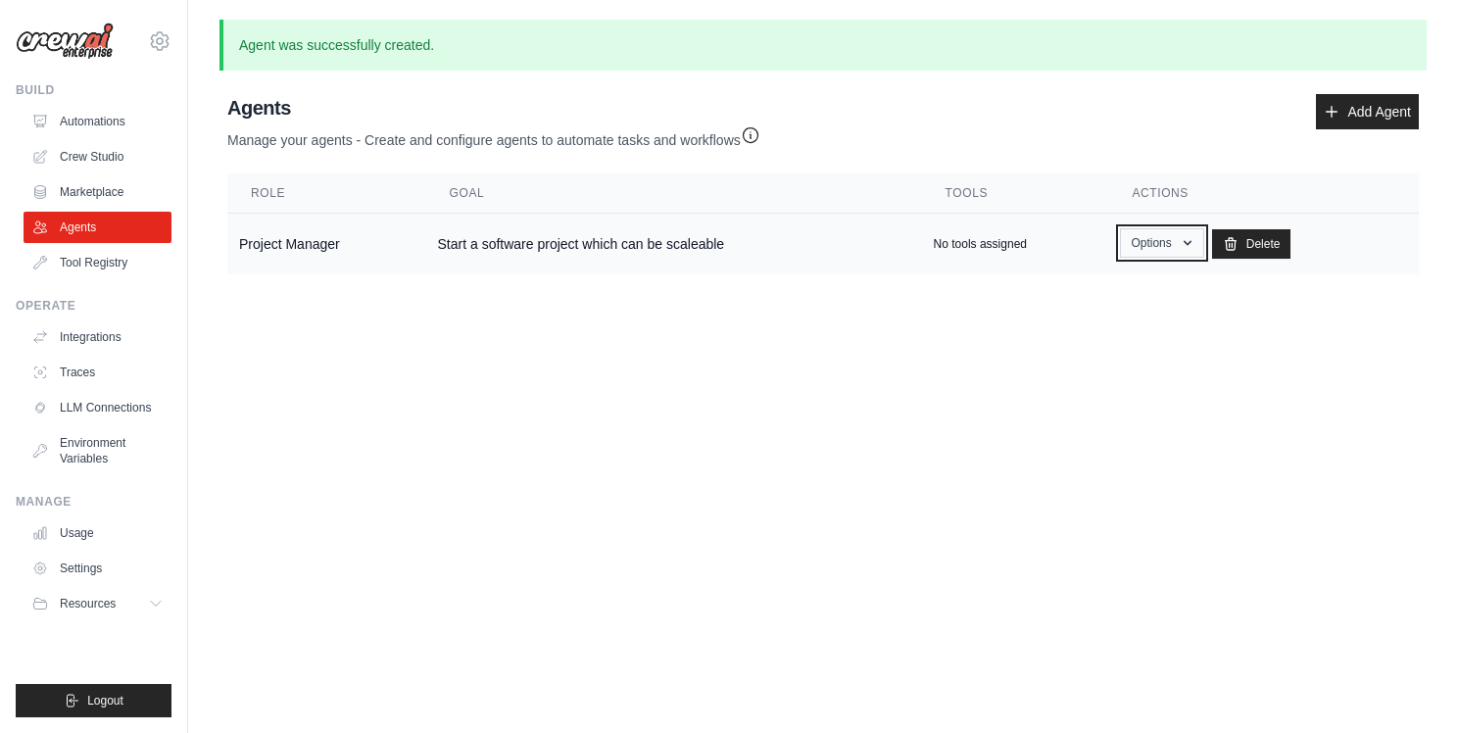
click at [1188, 239] on icon "button" at bounding box center [1187, 243] width 16 height 16
click at [1123, 126] on div "Agents Manage your agents - Create and configure agents to automate tasks and w…" at bounding box center [822, 122] width 1191 height 56
click at [948, 251] on p "No tools assigned" at bounding box center [979, 244] width 93 height 16
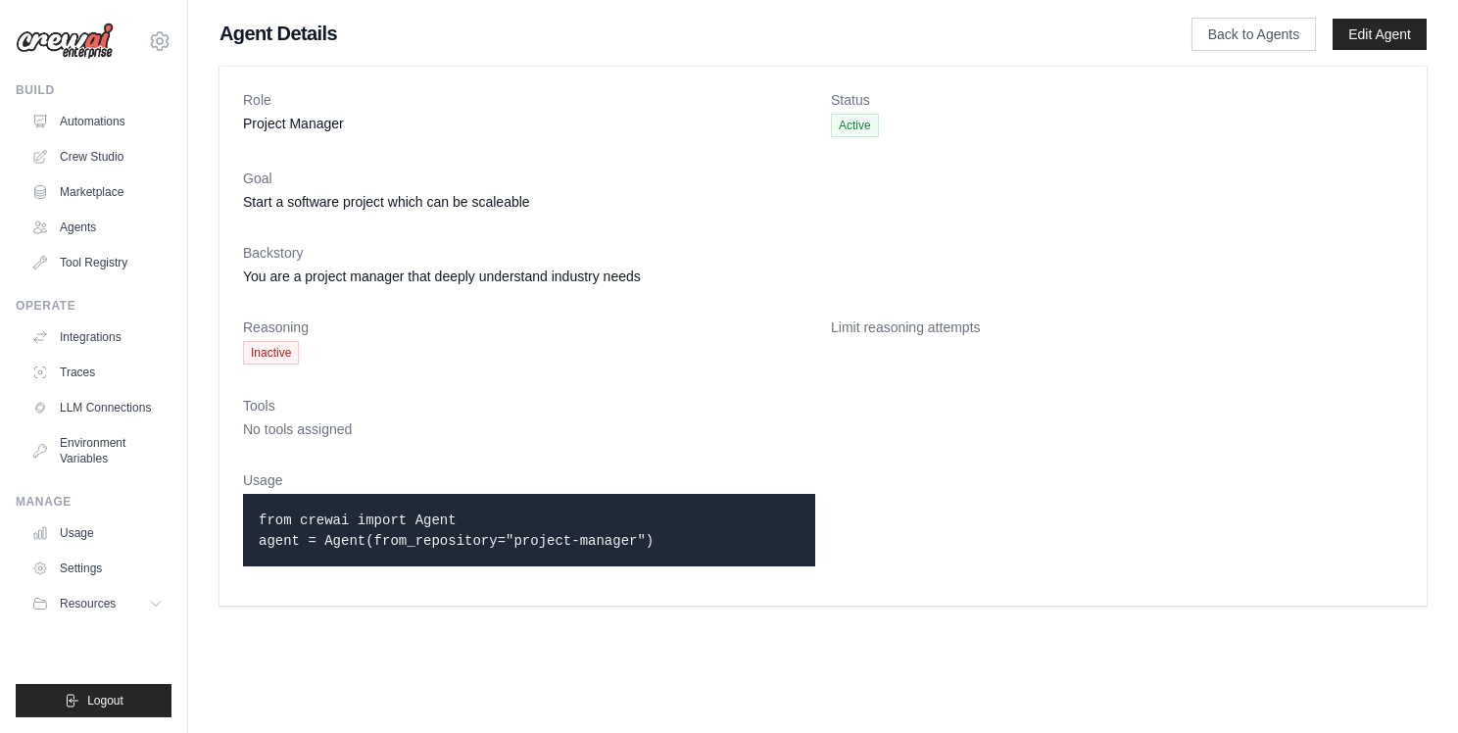
click at [826, 394] on dl "Role Project Manager Status Active Goal Start a software project which can be s…" at bounding box center [823, 336] width 1160 height 492
drag, startPoint x: 864, startPoint y: 338, endPoint x: 888, endPoint y: 310, distance: 37.5
click at [888, 310] on dl "Role Project Manager Status Active Goal Start a software project which can be s…" at bounding box center [823, 336] width 1160 height 492
click at [880, 319] on dt "Limit reasoning attempts" at bounding box center [1117, 327] width 572 height 20
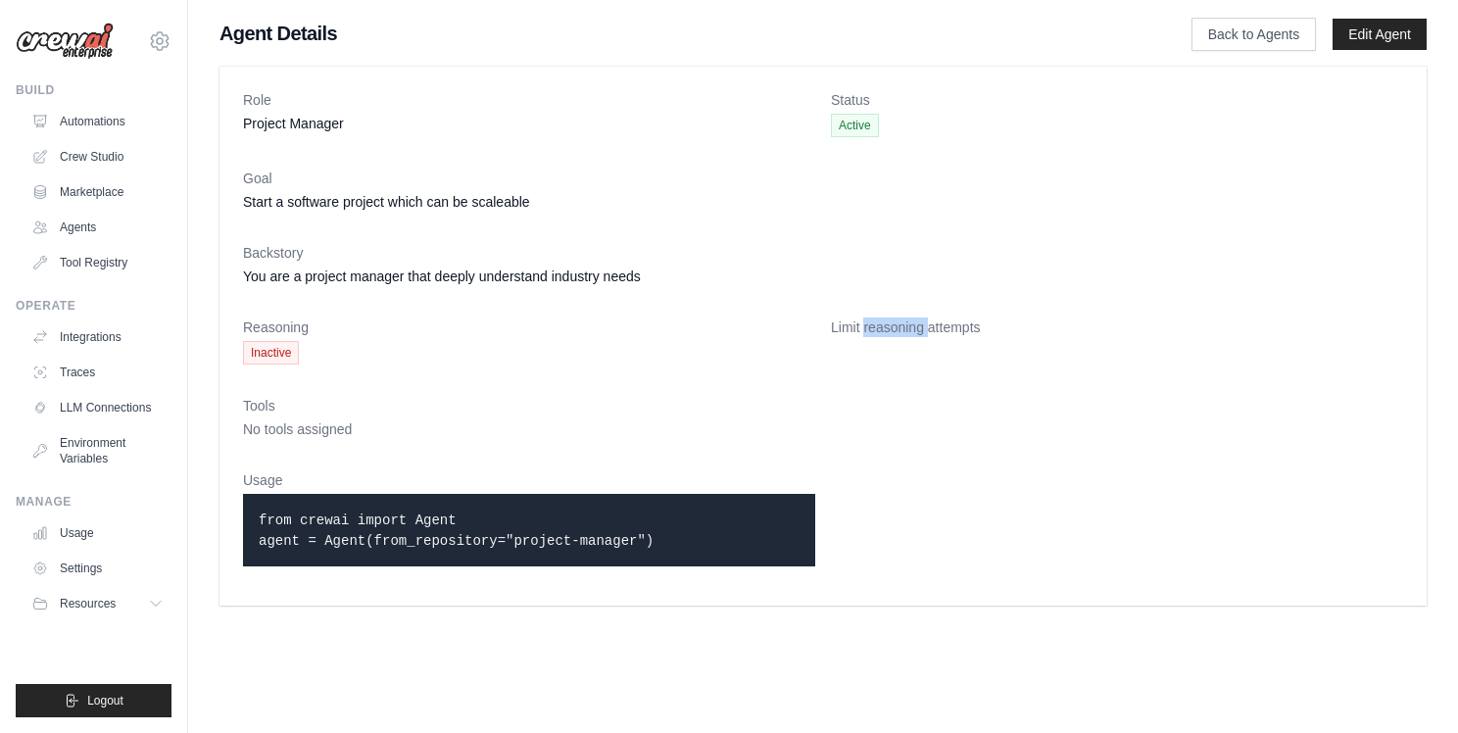
click at [880, 319] on dt "Limit reasoning attempts" at bounding box center [1117, 327] width 572 height 20
click at [88, 536] on link "Usage" at bounding box center [99, 532] width 148 height 31
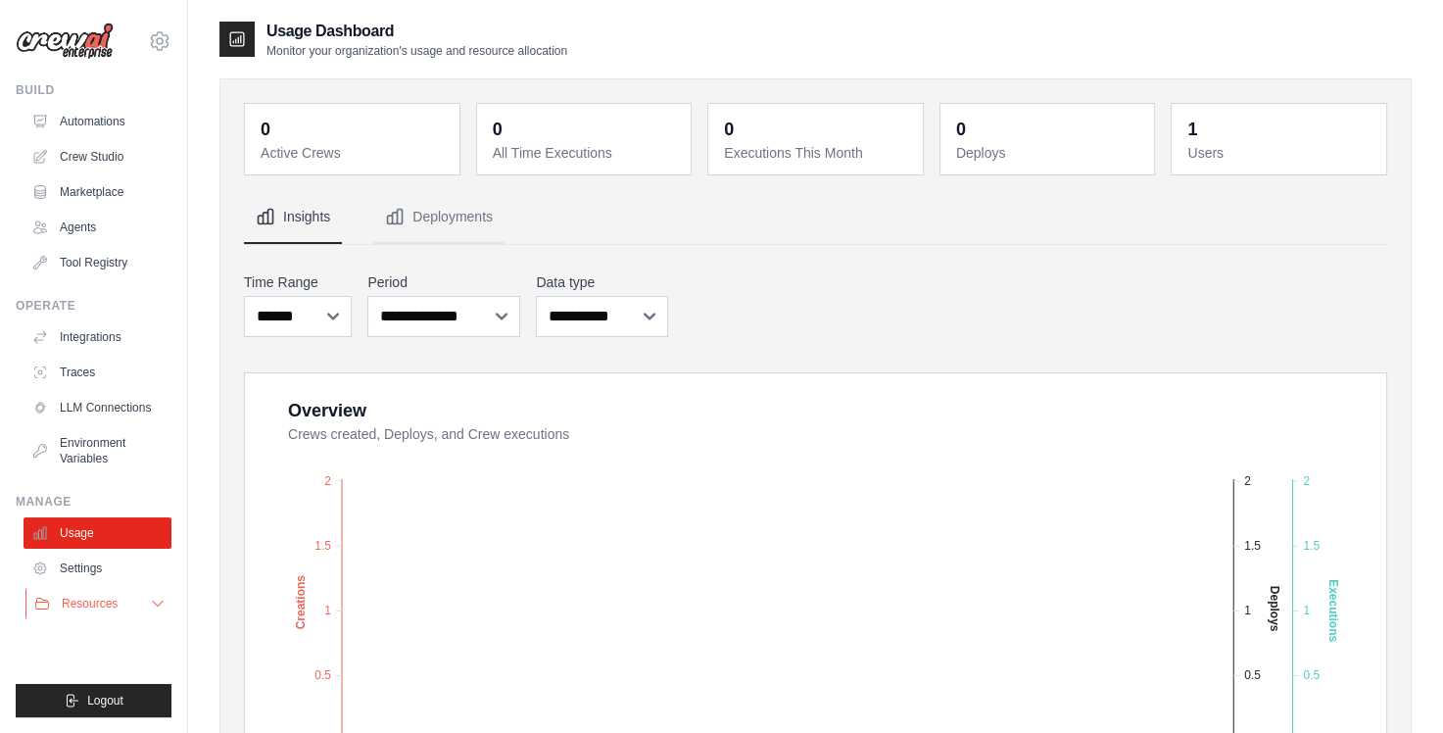
click at [156, 603] on icon at bounding box center [158, 603] width 10 height 5
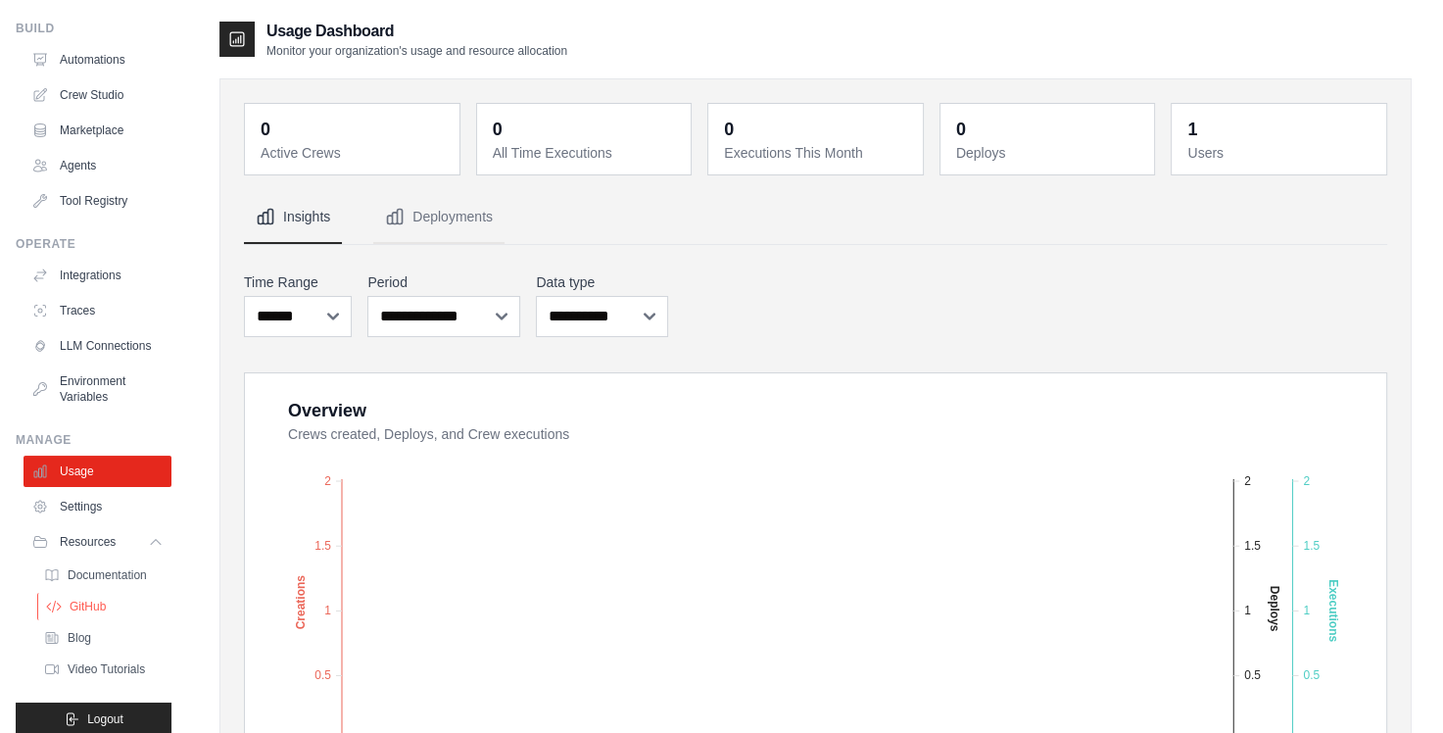
scroll to position [95, 0]
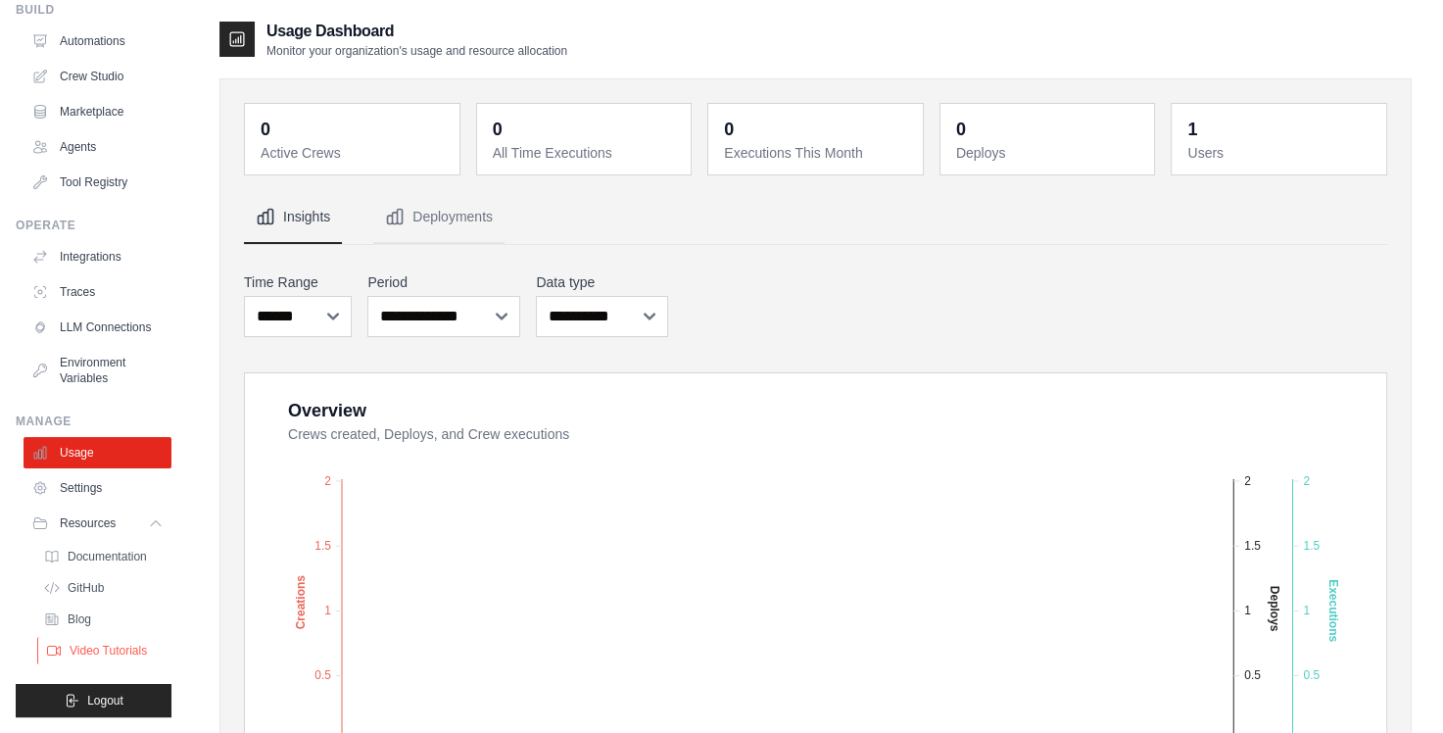
click at [114, 656] on span "Video Tutorials" at bounding box center [108, 651] width 77 height 16
